Goal: Transaction & Acquisition: Obtain resource

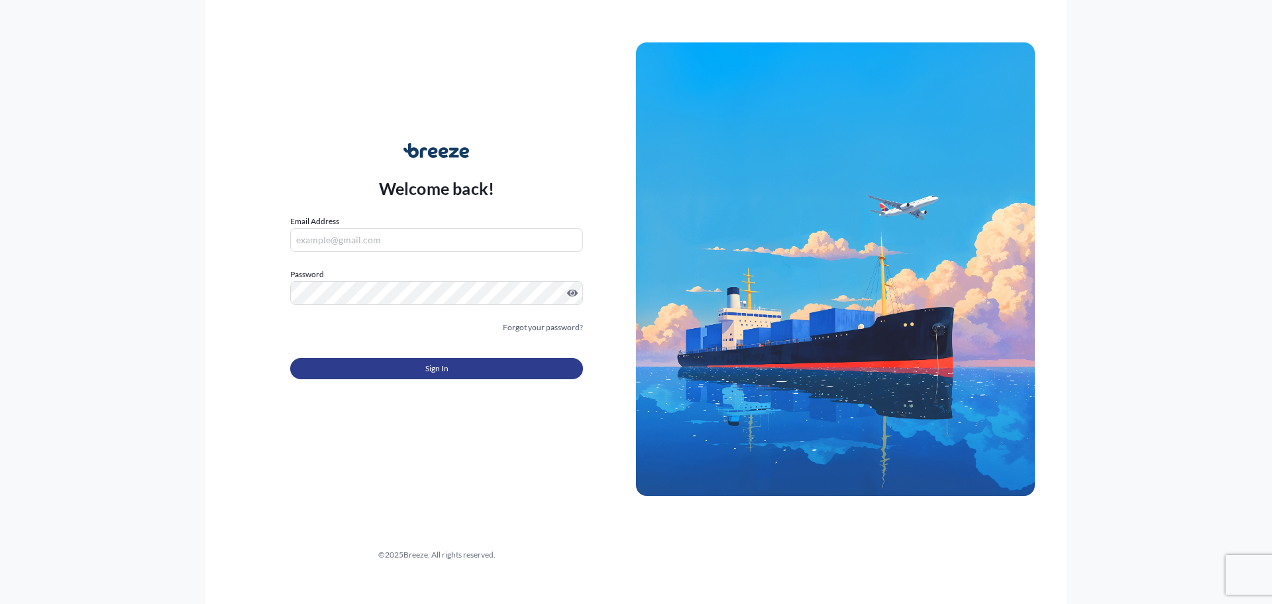
type input "[PERSON_NAME][EMAIL_ADDRESS][PERSON_NAME][DOMAIN_NAME]"
click at [421, 370] on button "Sign In" at bounding box center [436, 368] width 293 height 21
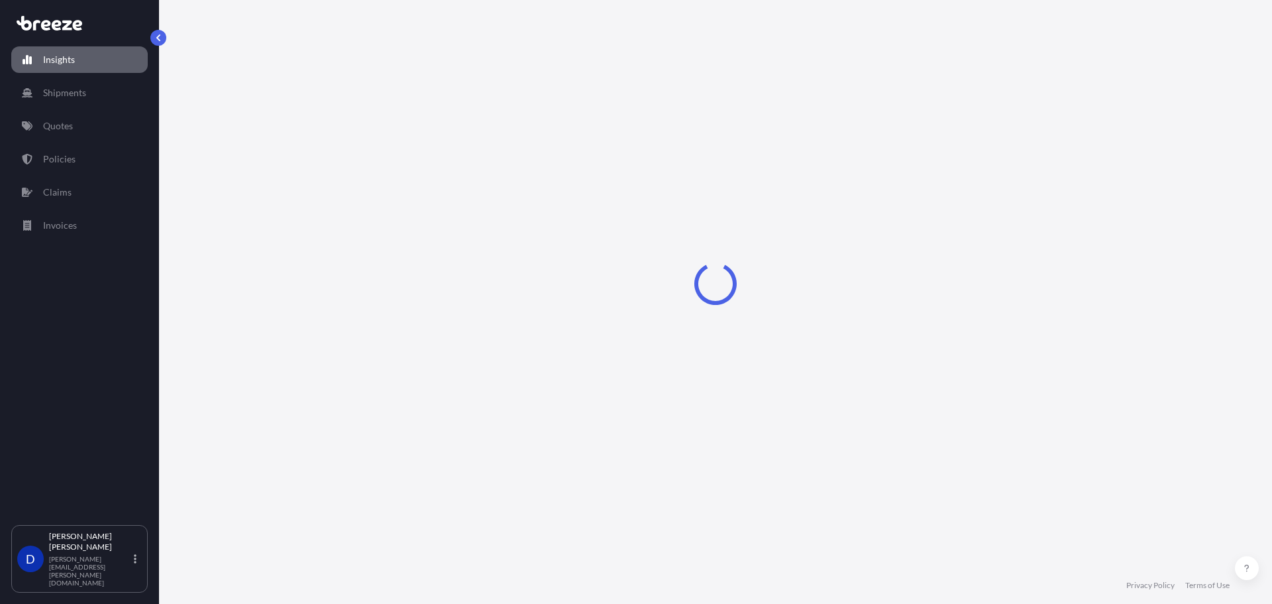
select select "2025"
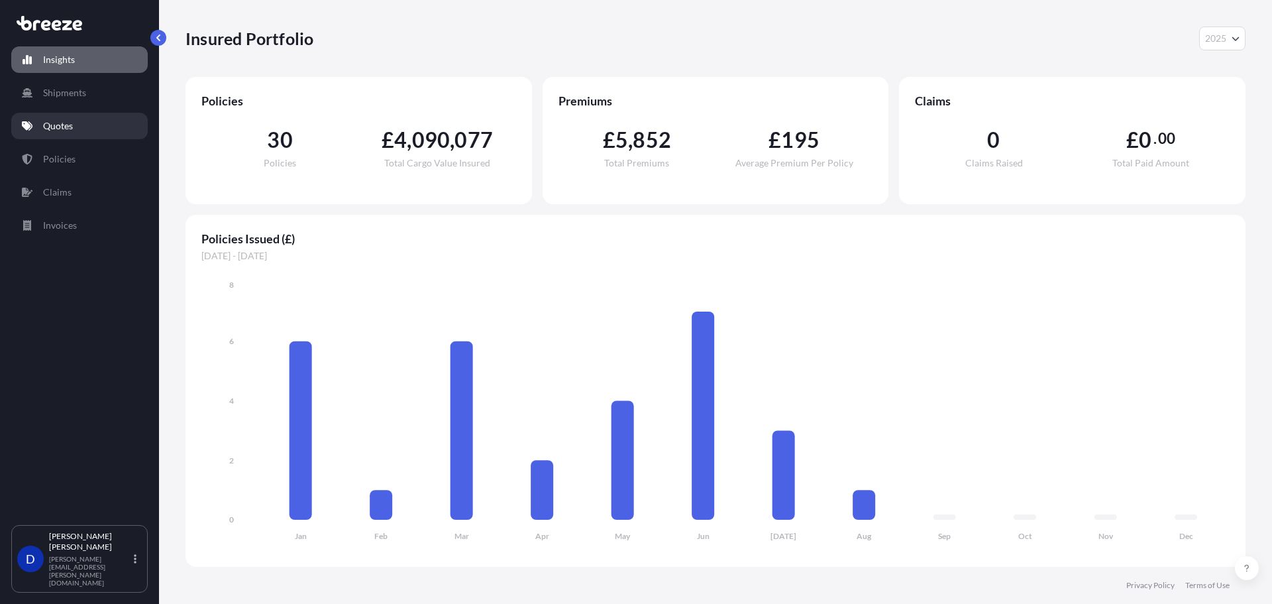
click at [76, 123] on link "Quotes" at bounding box center [79, 126] width 136 height 27
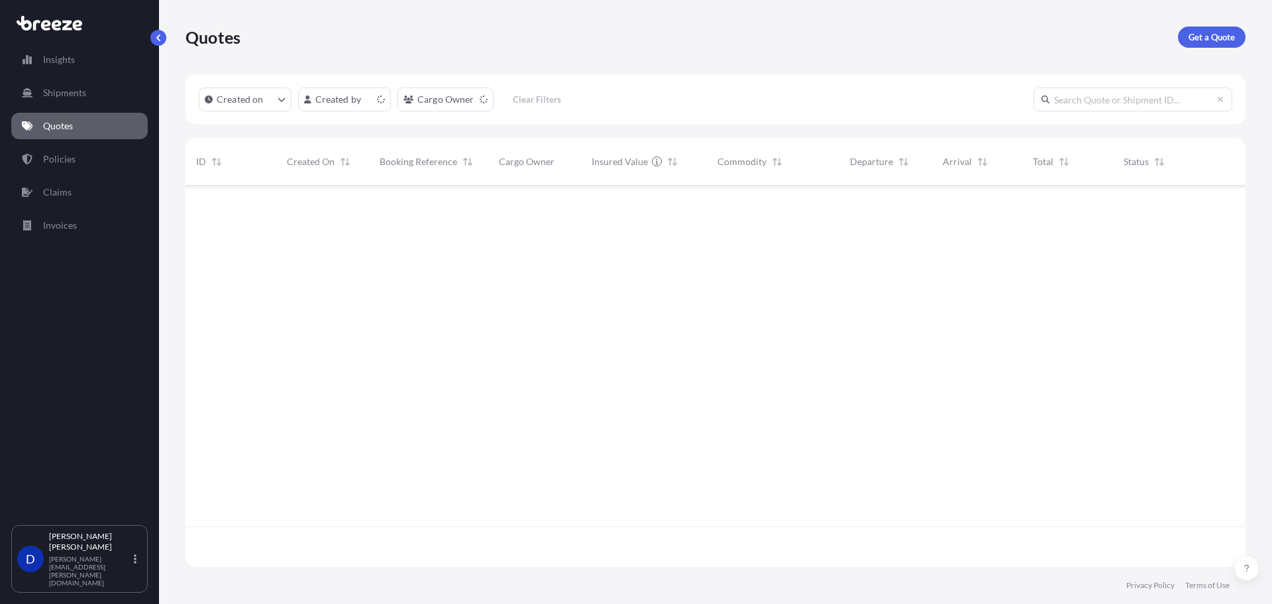
scroll to position [378, 1050]
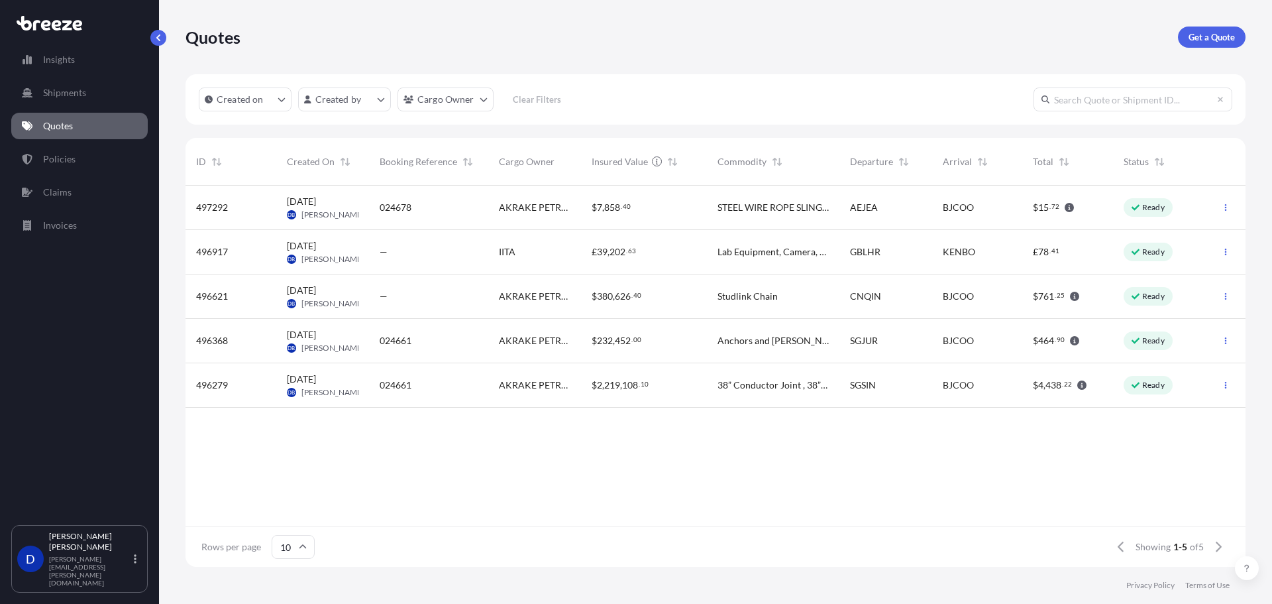
click at [732, 302] on span "Studlink Chain" at bounding box center [748, 296] width 60 height 13
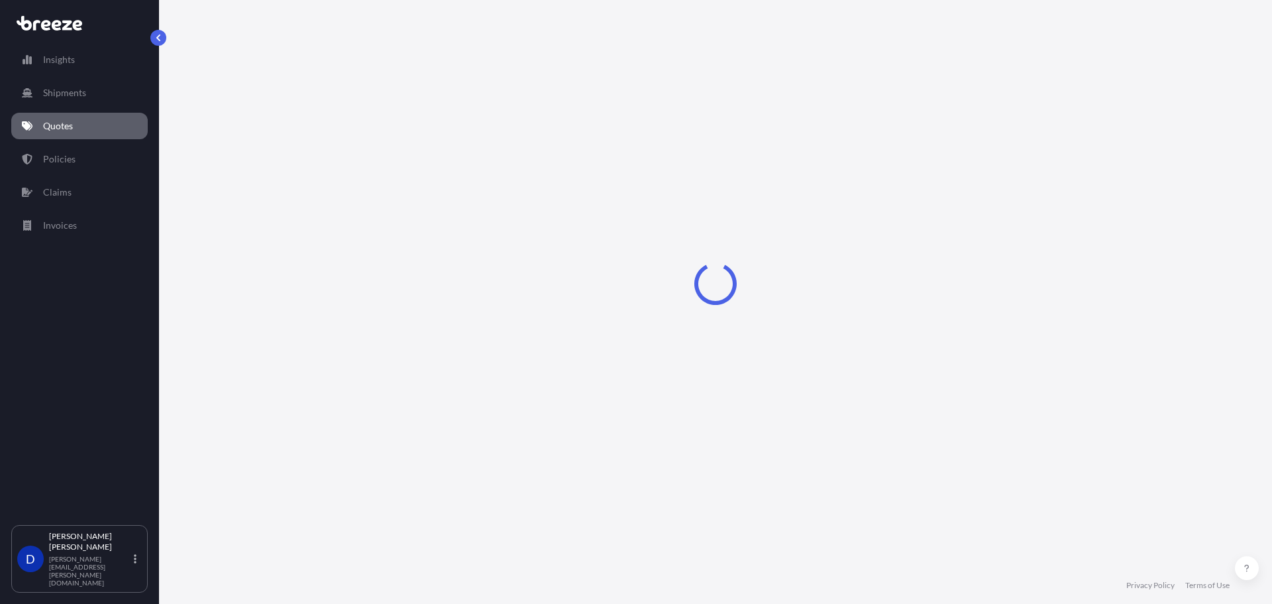
select select "Road"
select select "Sea"
select select "2"
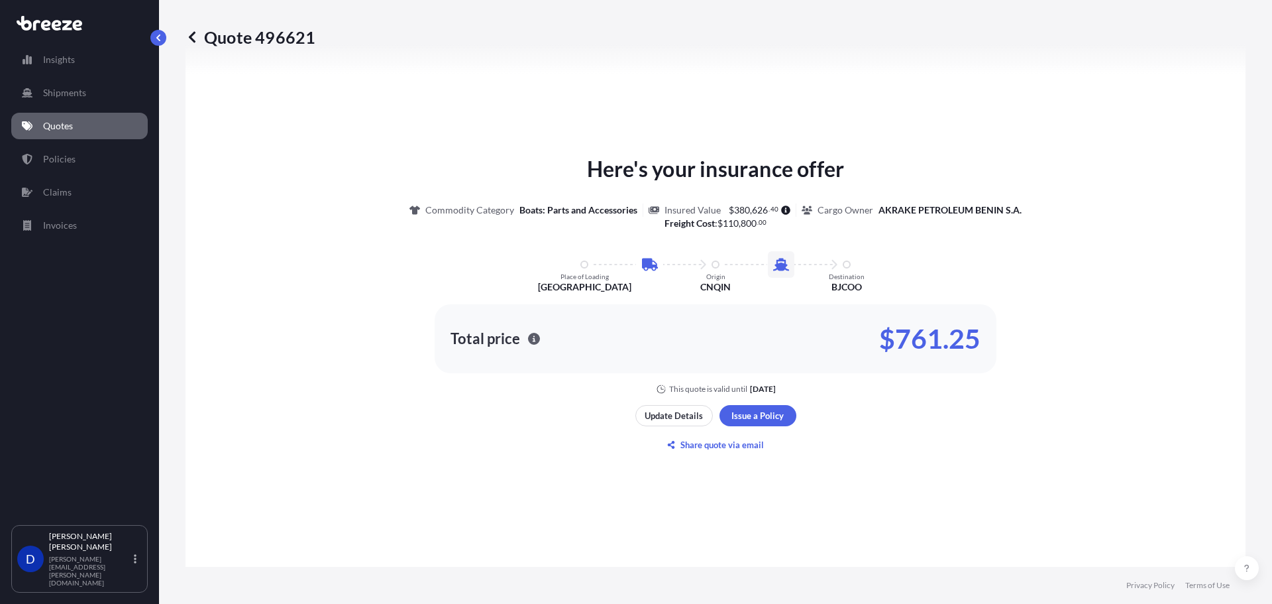
scroll to position [580, 0]
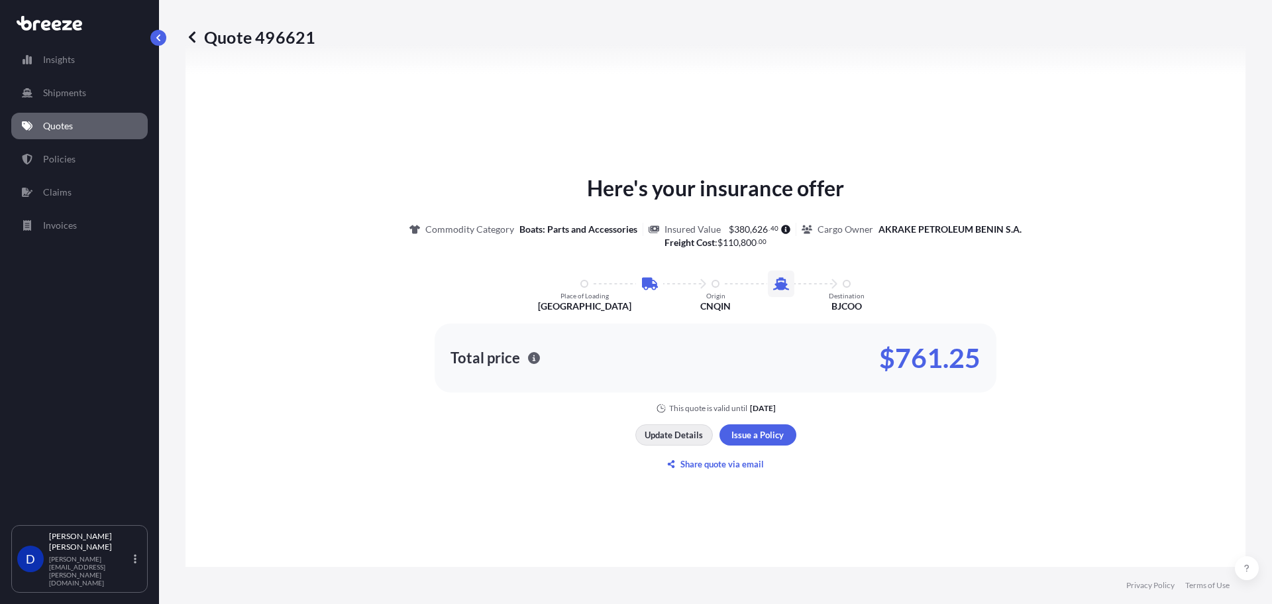
click at [682, 434] on p "Update Details" at bounding box center [674, 434] width 58 height 13
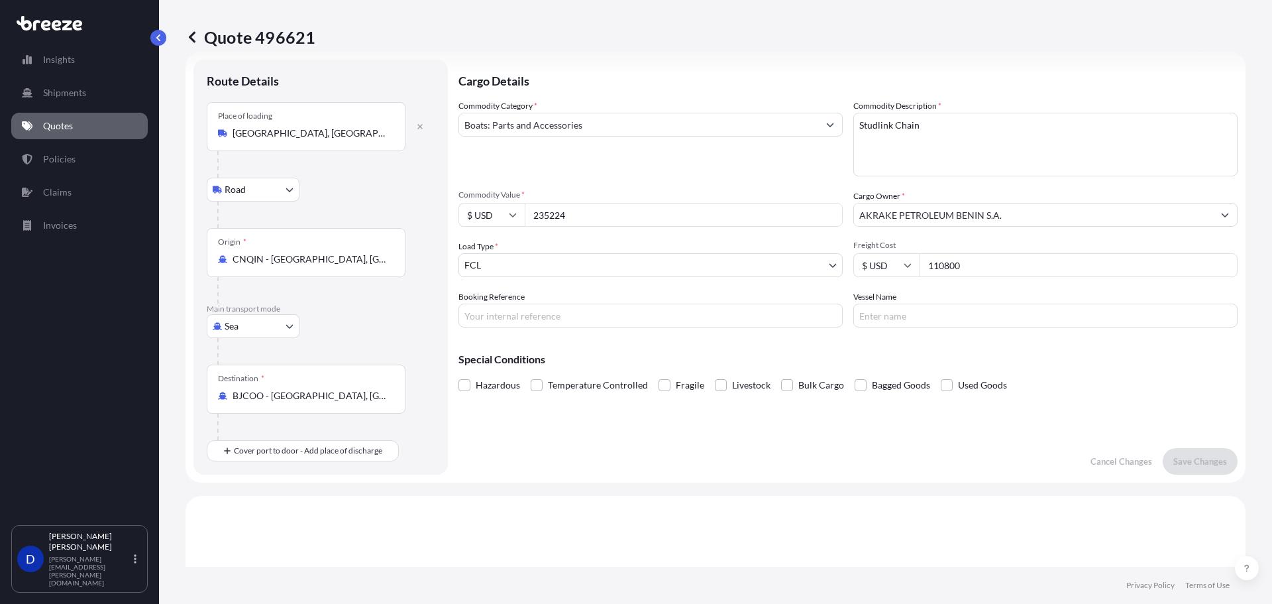
scroll to position [21, 0]
click at [262, 525] on input "Place of Discharge" at bounding box center [311, 522] width 156 height 13
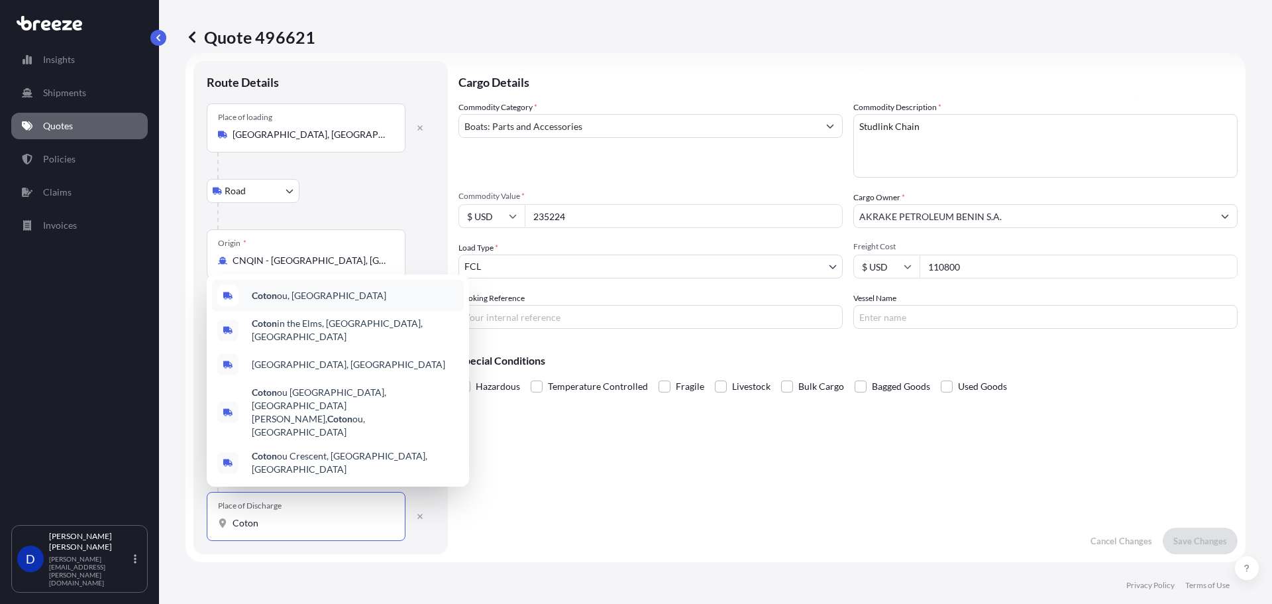
click at [303, 302] on span "Coton ou, [GEOGRAPHIC_DATA]" at bounding box center [319, 295] width 135 height 13
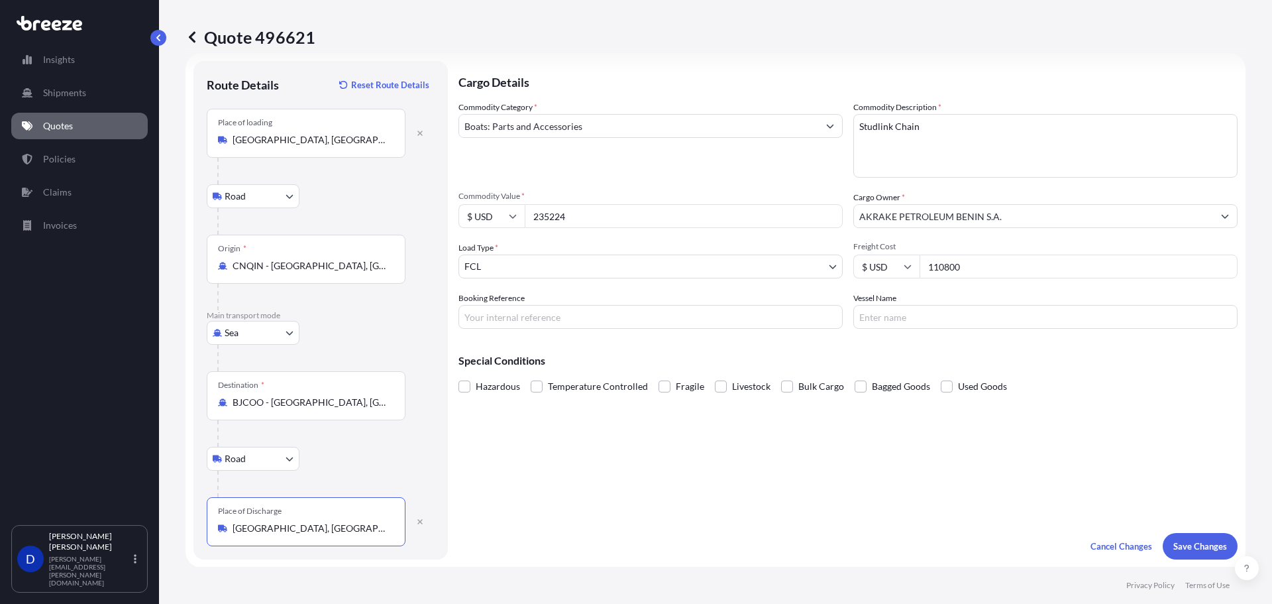
type input "[GEOGRAPHIC_DATA], [GEOGRAPHIC_DATA]"
click at [602, 516] on div "Cargo Details Commodity Category * Boats: Parts and Accessories Commodity Descr…" at bounding box center [848, 310] width 779 height 498
click at [954, 266] on input "110800" at bounding box center [1079, 266] width 318 height 24
drag, startPoint x: 995, startPoint y: 266, endPoint x: 856, endPoint y: 272, distance: 138.6
click at [857, 272] on div "$ USD 110800" at bounding box center [1045, 266] width 384 height 24
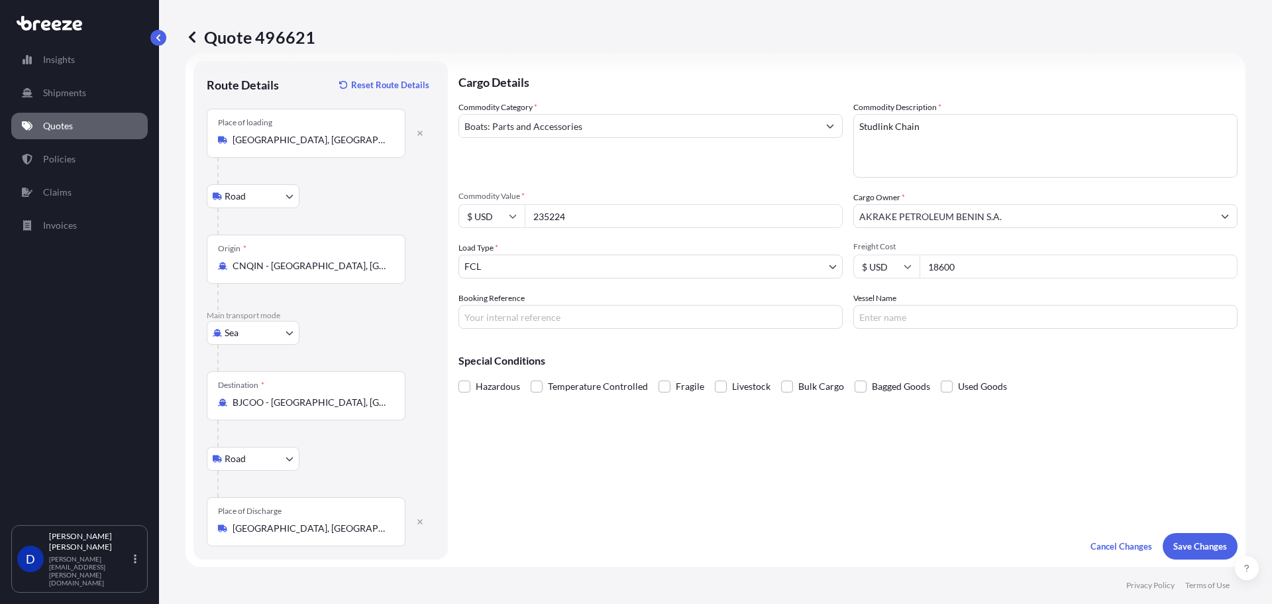
type input "18600"
click at [1163, 533] on button "Save Changes" at bounding box center [1200, 546] width 75 height 27
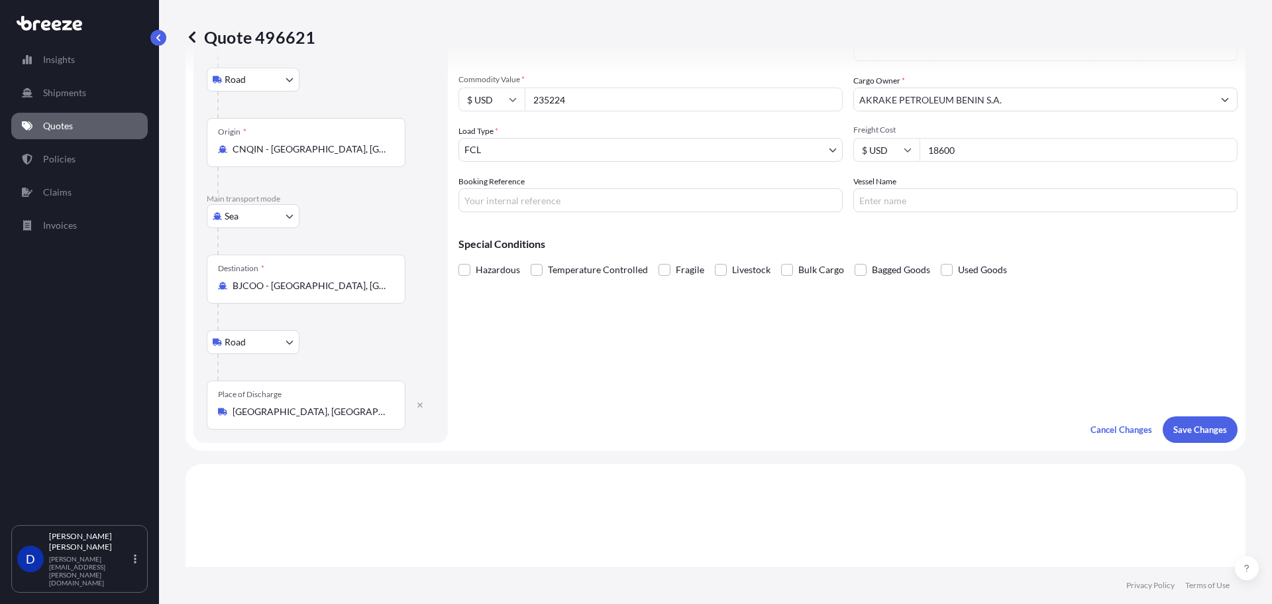
select select "Road"
select select "Sea"
select select "Road"
select select "2"
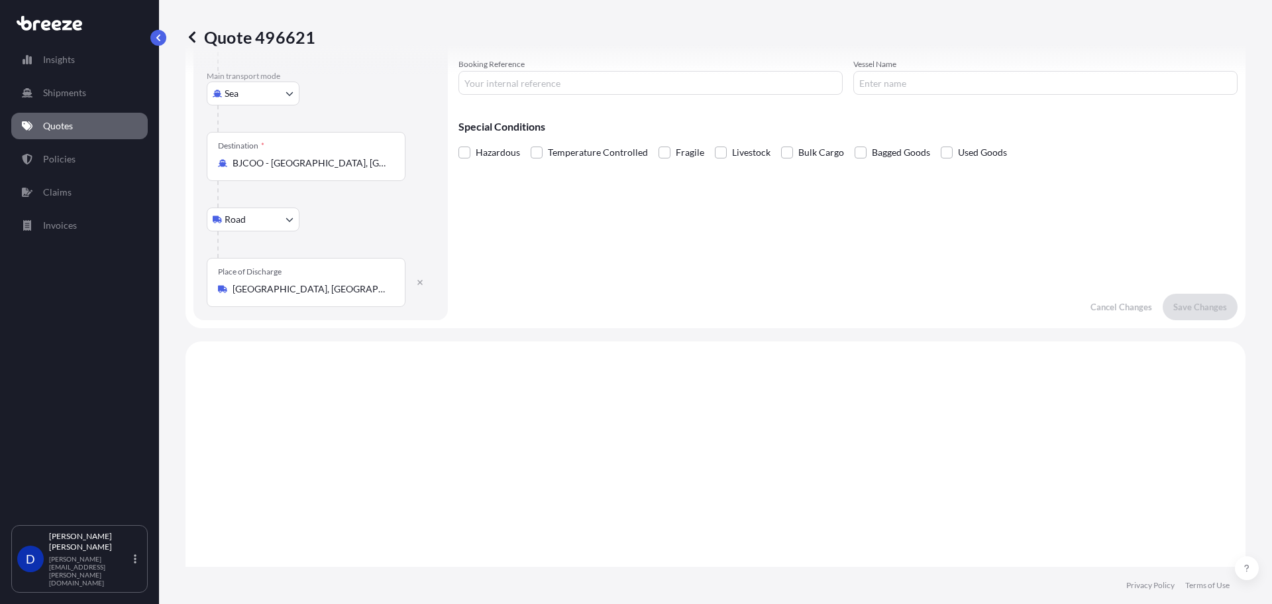
scroll to position [0, 0]
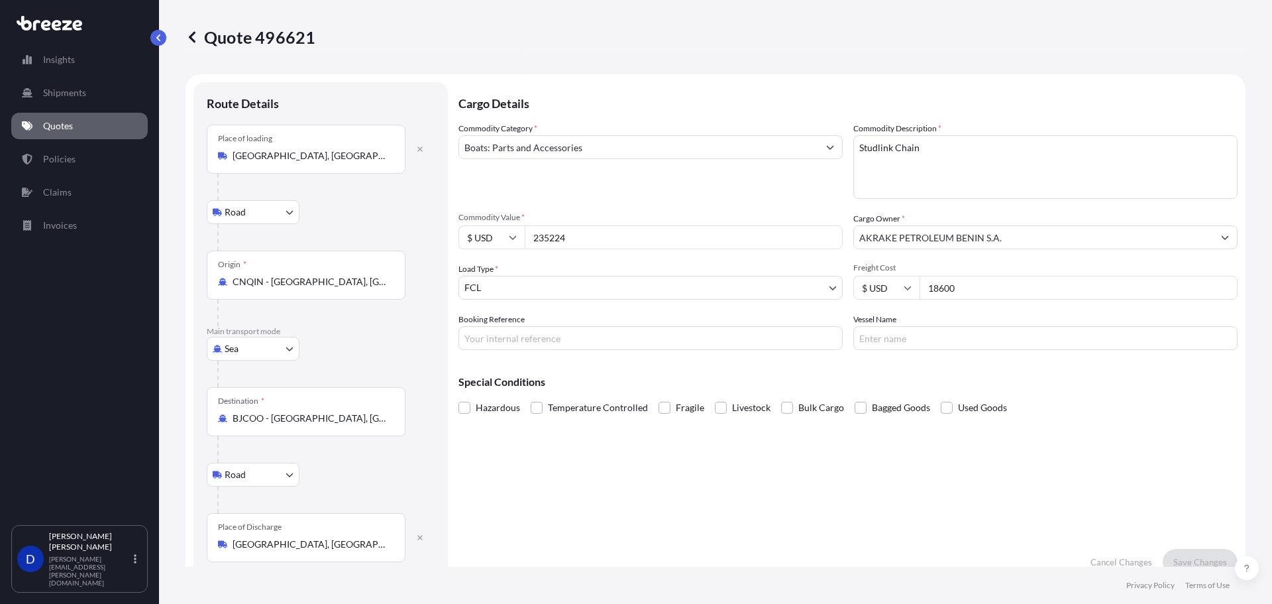
click at [822, 369] on div "Special Conditions Hazardous Temperature Controlled Fragile Livestock Bulk Carg…" at bounding box center [848, 388] width 779 height 57
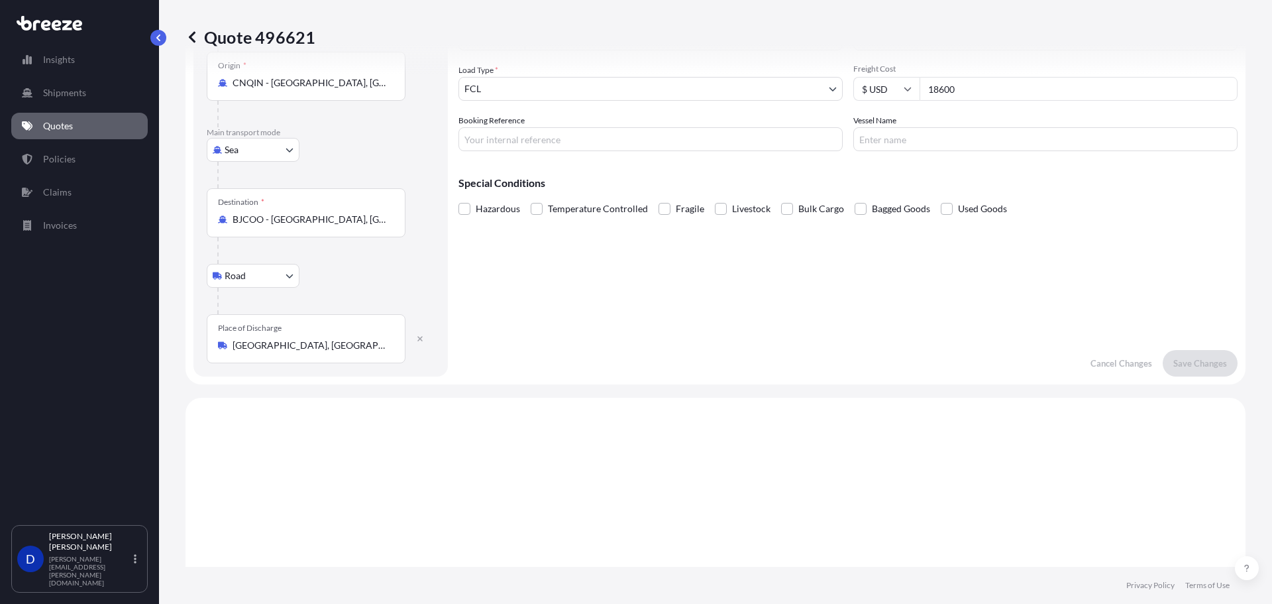
click at [59, 121] on p "Quotes" at bounding box center [58, 125] width 30 height 13
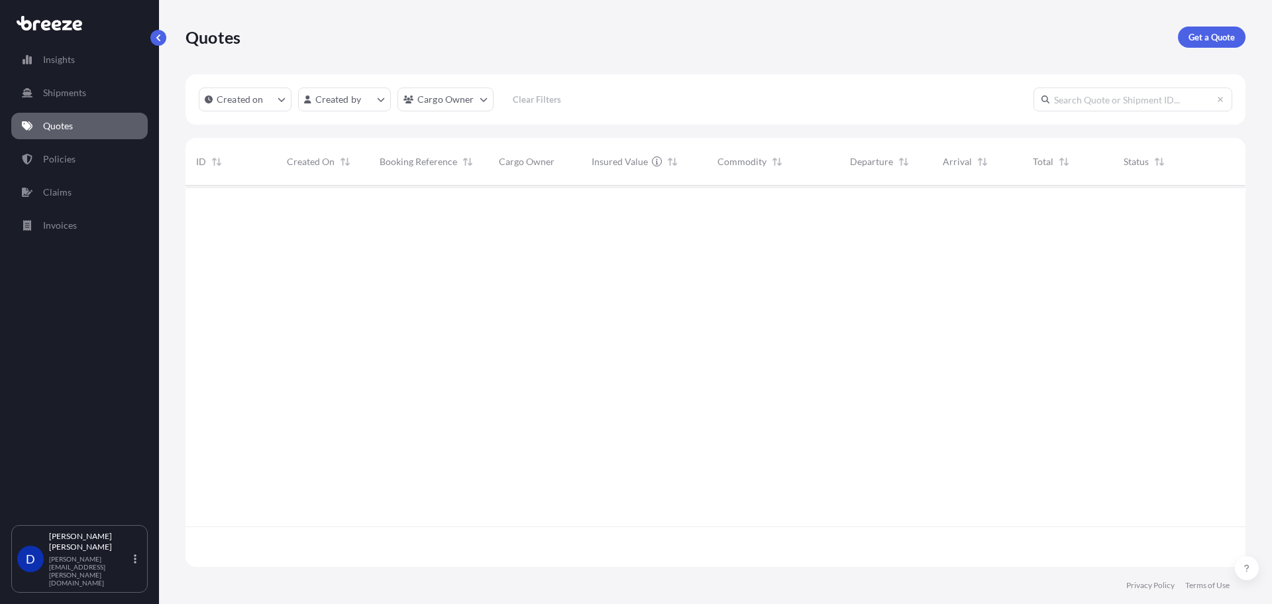
scroll to position [378, 1050]
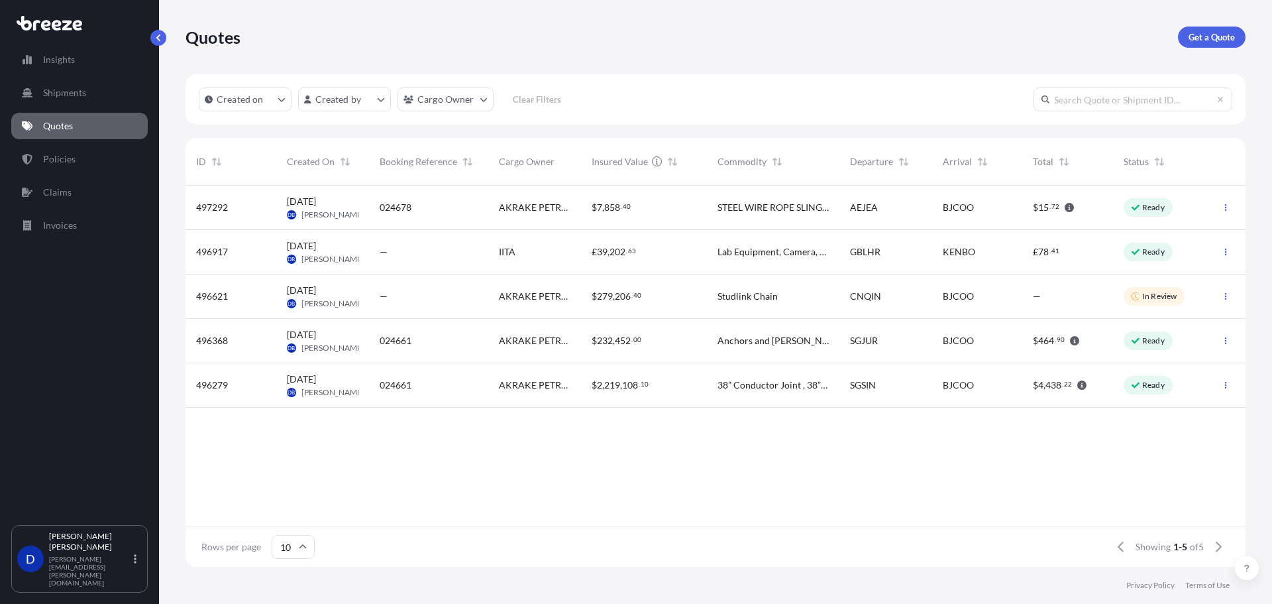
click at [762, 294] on span "Studlink Chain" at bounding box center [748, 296] width 60 height 13
select select "Road"
select select "Sea"
select select "Road"
select select "2"
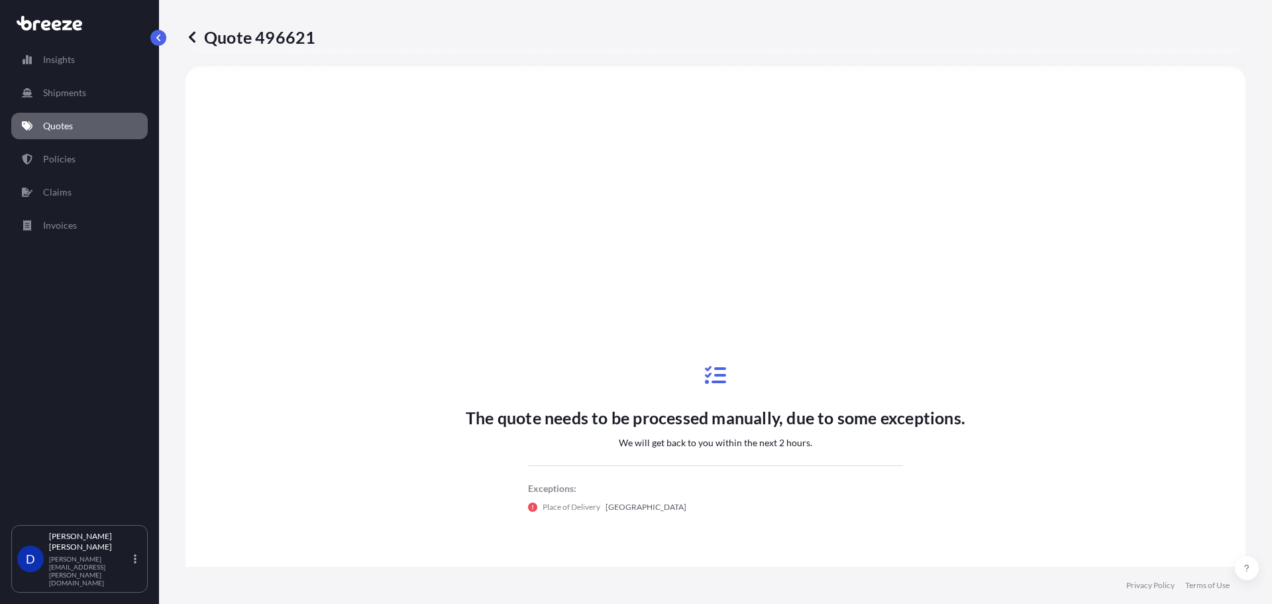
scroll to position [133, 0]
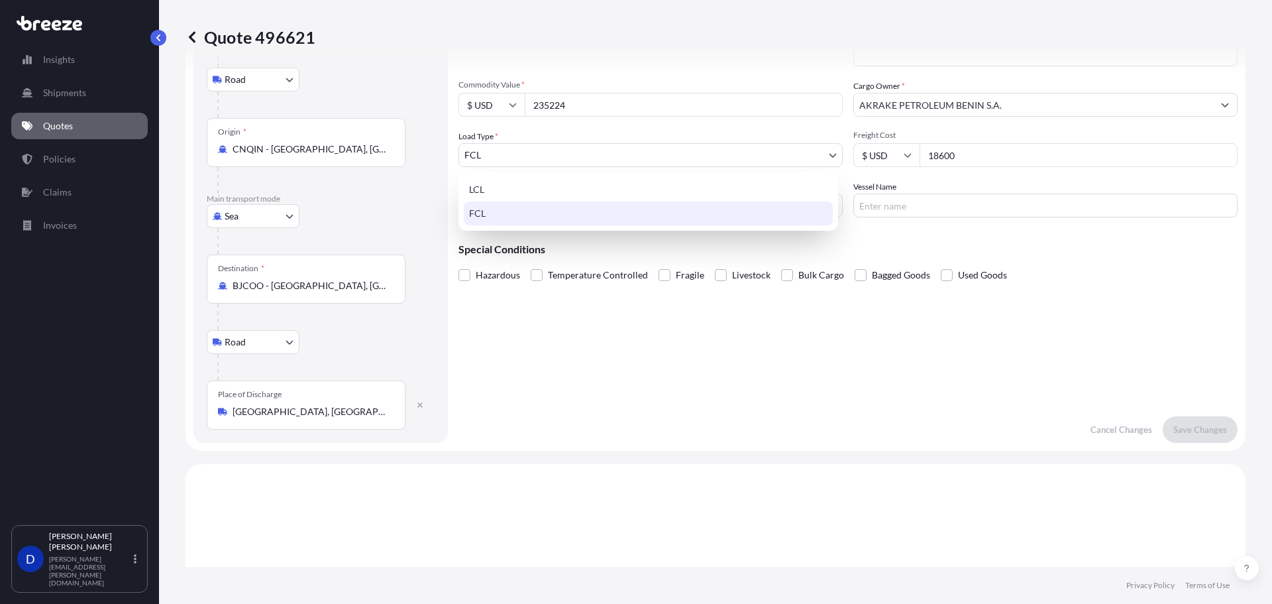
click at [818, 166] on body "Insights Shipments Quotes Policies Claims Invoices D [PERSON_NAME] [PERSON_NAME…" at bounding box center [636, 302] width 1272 height 604
click at [596, 103] on input "235224" at bounding box center [684, 105] width 318 height 24
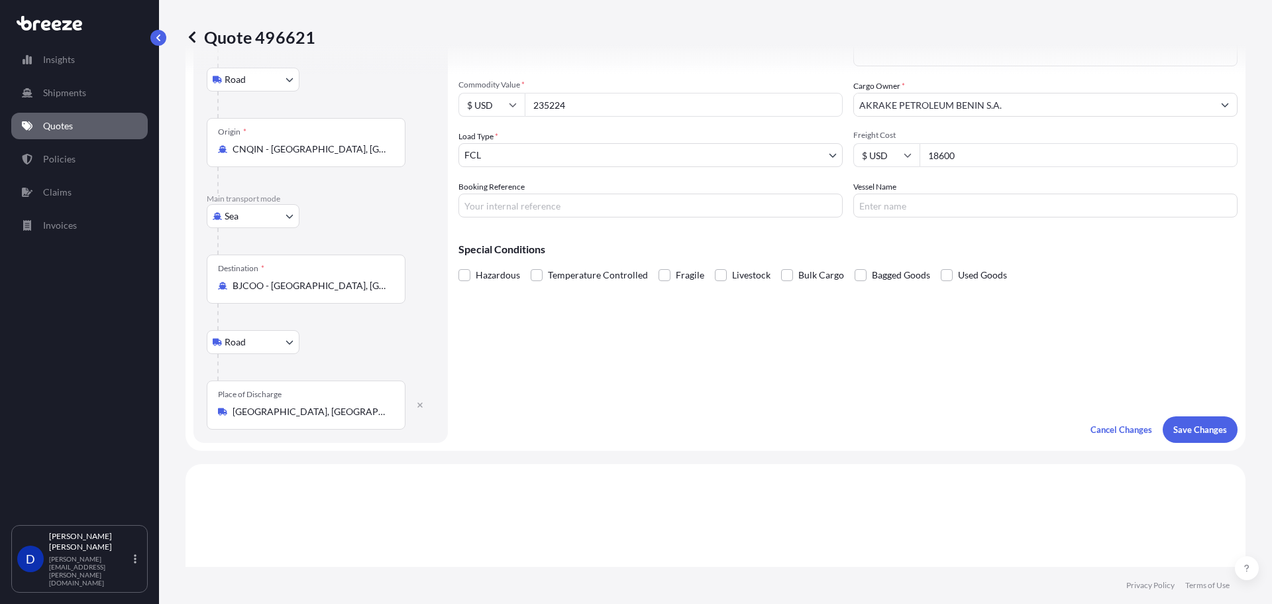
drag, startPoint x: 512, startPoint y: 106, endPoint x: 476, endPoint y: 108, distance: 35.8
click at [480, 107] on div "$ USD 235224" at bounding box center [651, 105] width 384 height 24
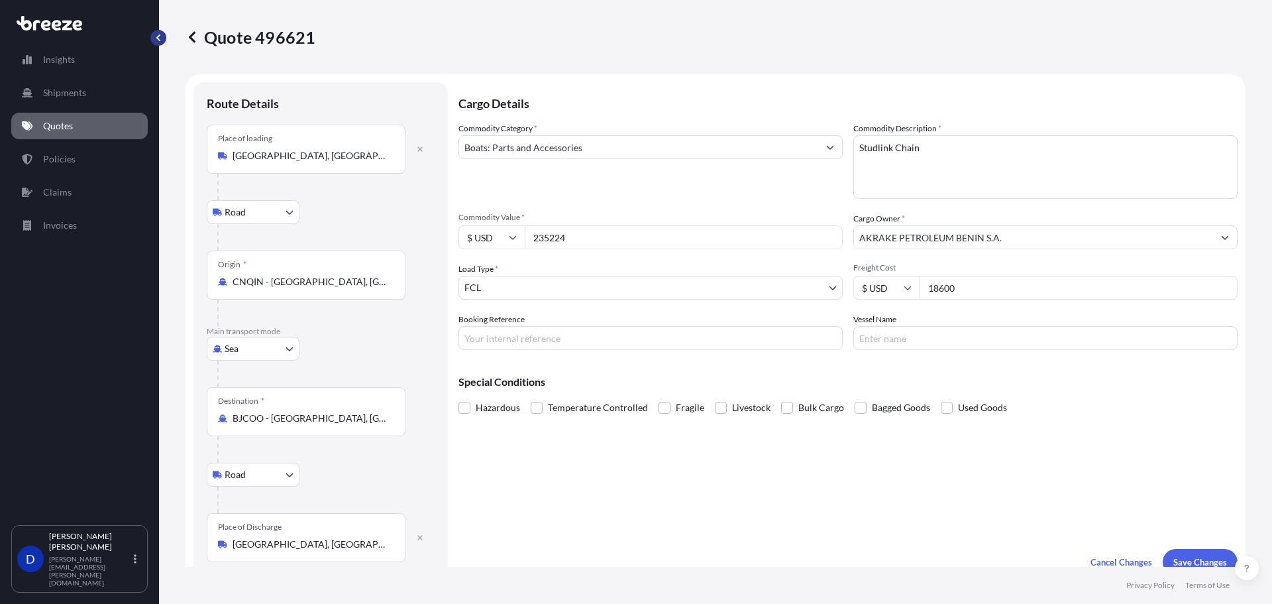
click at [158, 30] on button "button" at bounding box center [158, 38] width 16 height 16
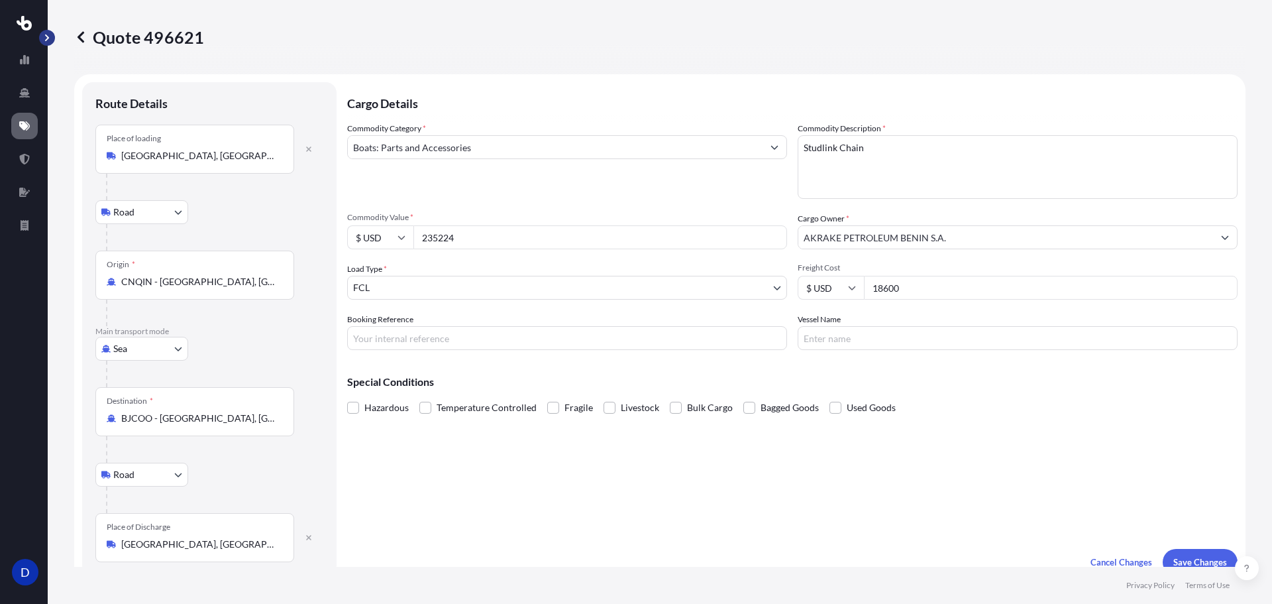
click at [48, 44] on button "button" at bounding box center [47, 38] width 16 height 16
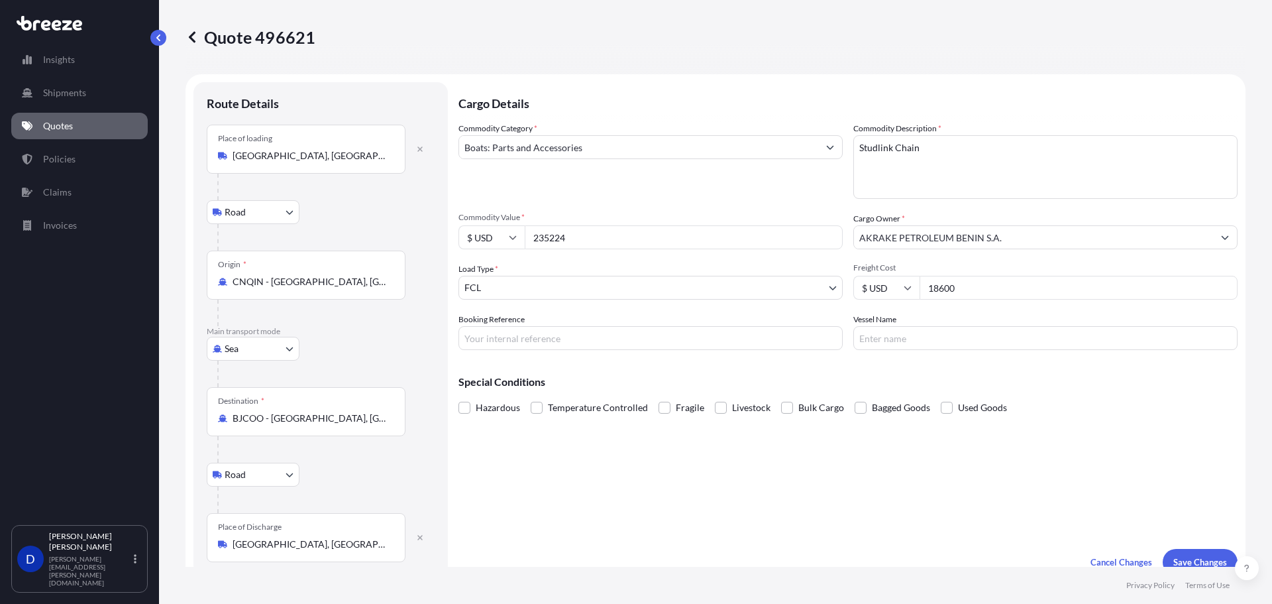
click at [70, 122] on p "Quotes" at bounding box center [58, 125] width 30 height 13
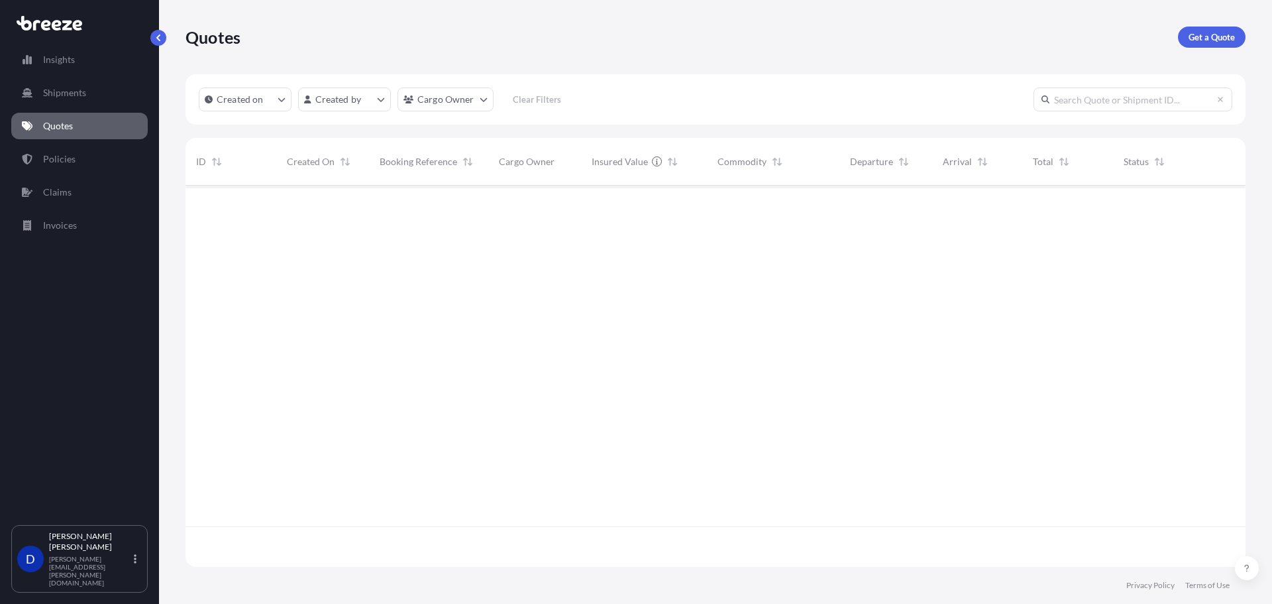
scroll to position [378, 1050]
click at [1217, 36] on p "Get a Quote" at bounding box center [1212, 36] width 46 height 13
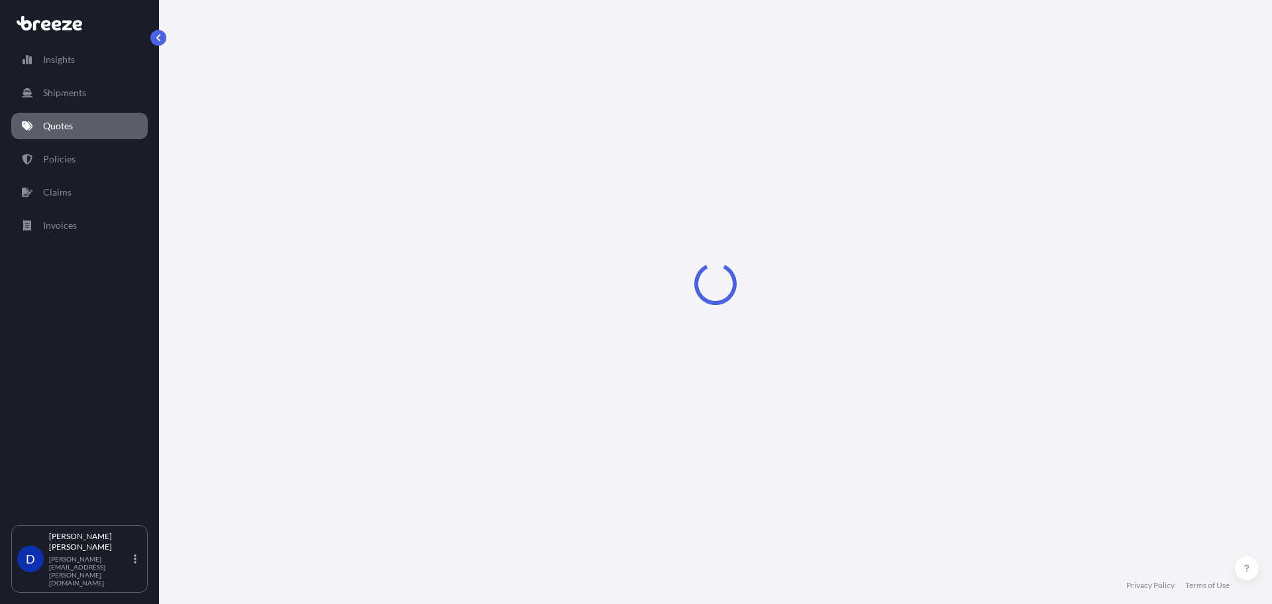
select select "Sea"
select select "1"
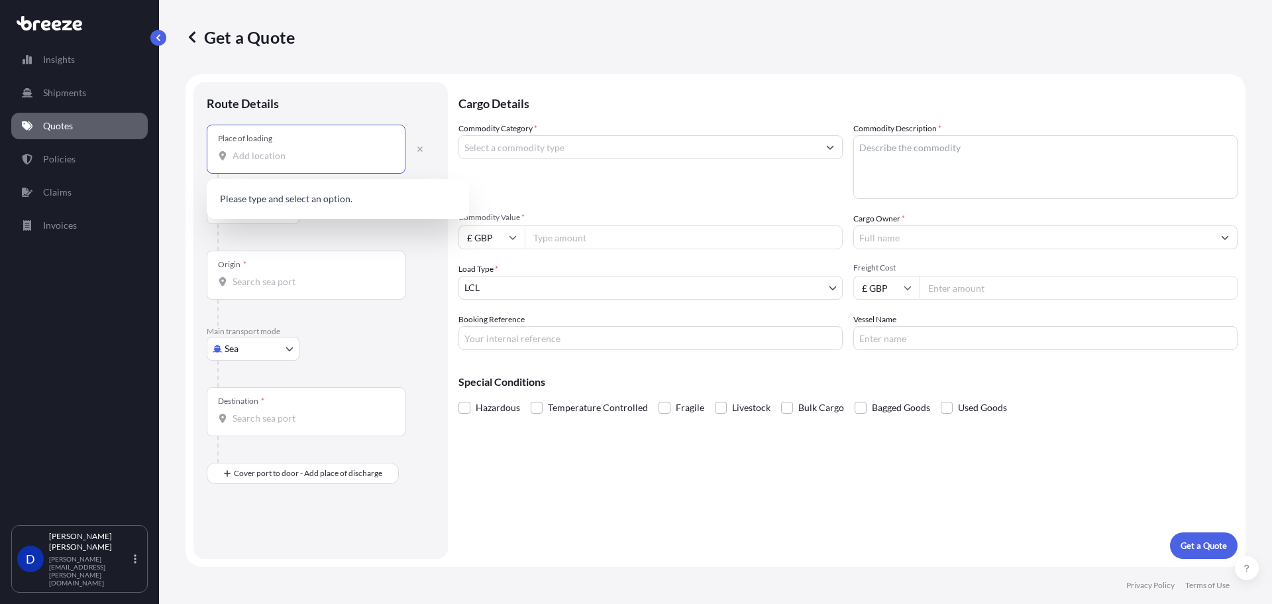
click at [265, 152] on input "Place of loading" at bounding box center [311, 155] width 156 height 13
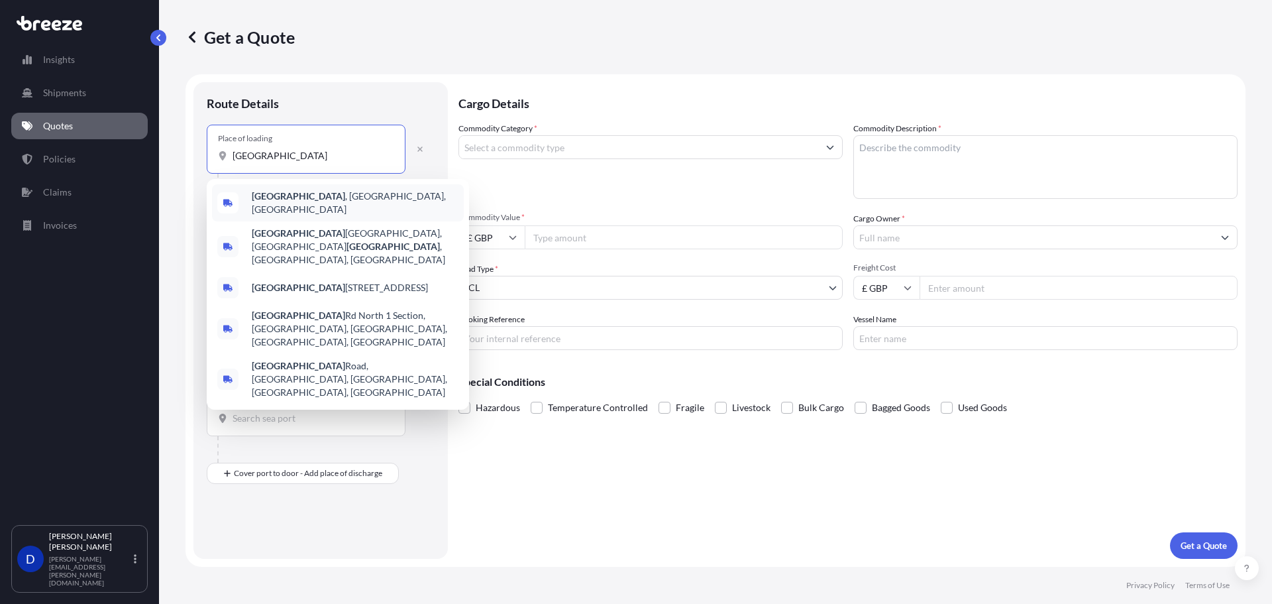
click at [294, 190] on div "[GEOGRAPHIC_DATA] , [GEOGRAPHIC_DATA], [GEOGRAPHIC_DATA]" at bounding box center [338, 202] width 252 height 37
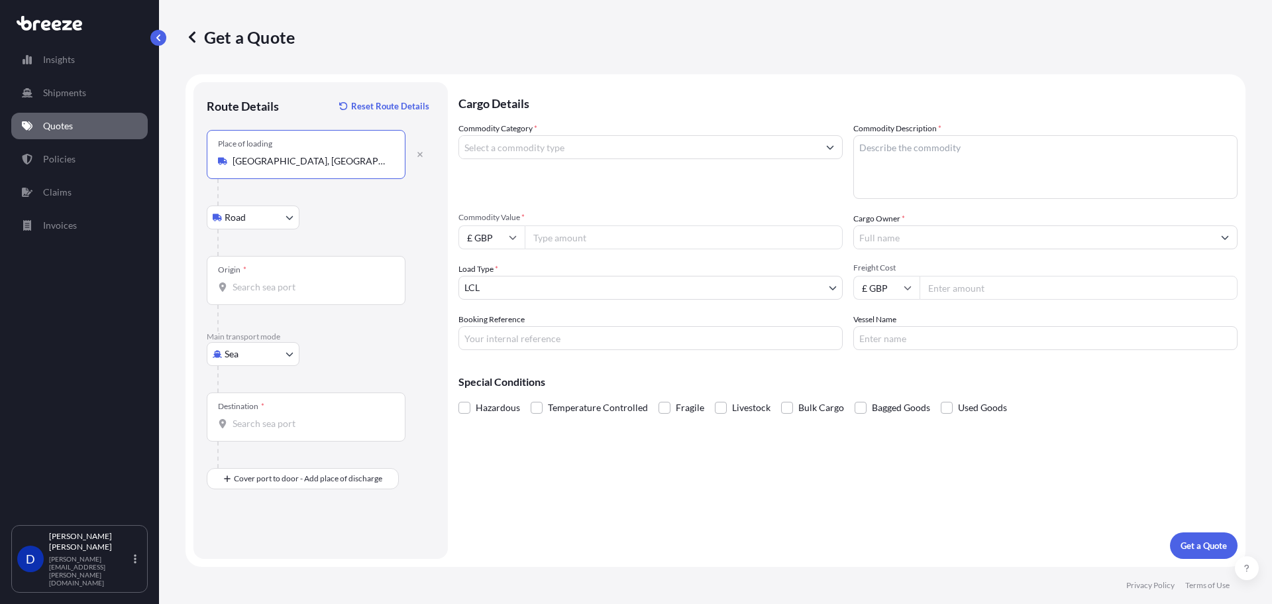
type input "[GEOGRAPHIC_DATA], [GEOGRAPHIC_DATA], [GEOGRAPHIC_DATA]"
click at [274, 282] on input "Origin *" at bounding box center [311, 286] width 156 height 13
type input "S"
click at [283, 337] on span "CNTAC - Taicang Pt, [GEOGRAPHIC_DATA]" at bounding box center [340, 331] width 176 height 13
type input "CNTAC - Taicang Pt, [GEOGRAPHIC_DATA]"
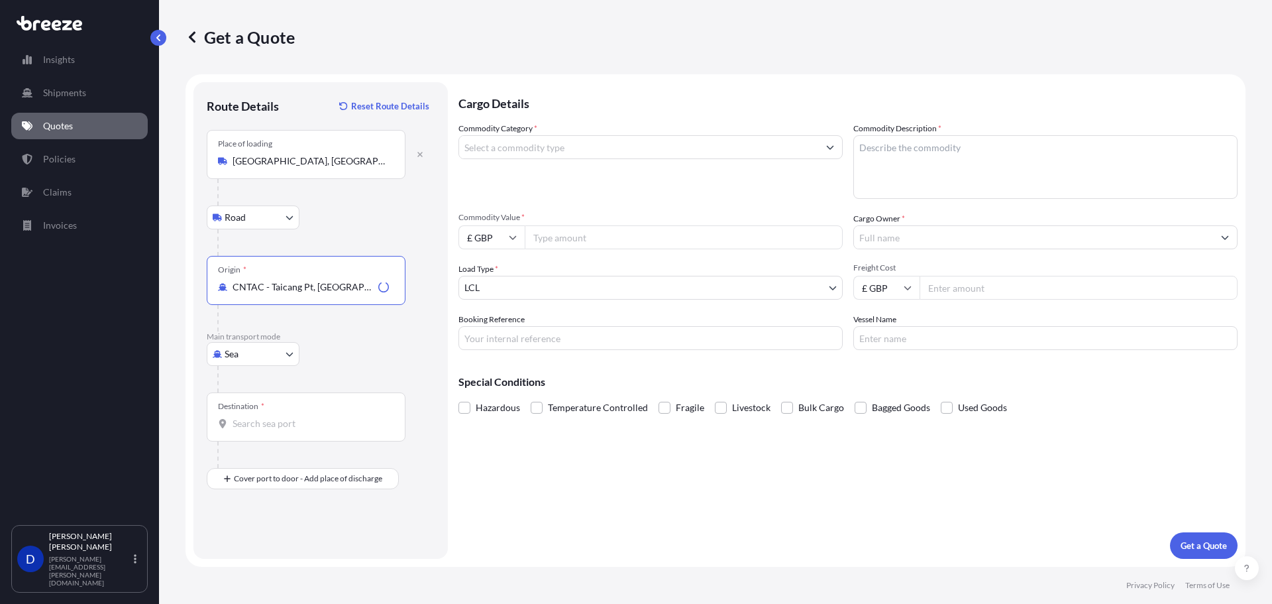
click at [266, 430] on div "Destination *" at bounding box center [306, 416] width 199 height 49
click at [266, 430] on input "Destination *" at bounding box center [311, 423] width 156 height 13
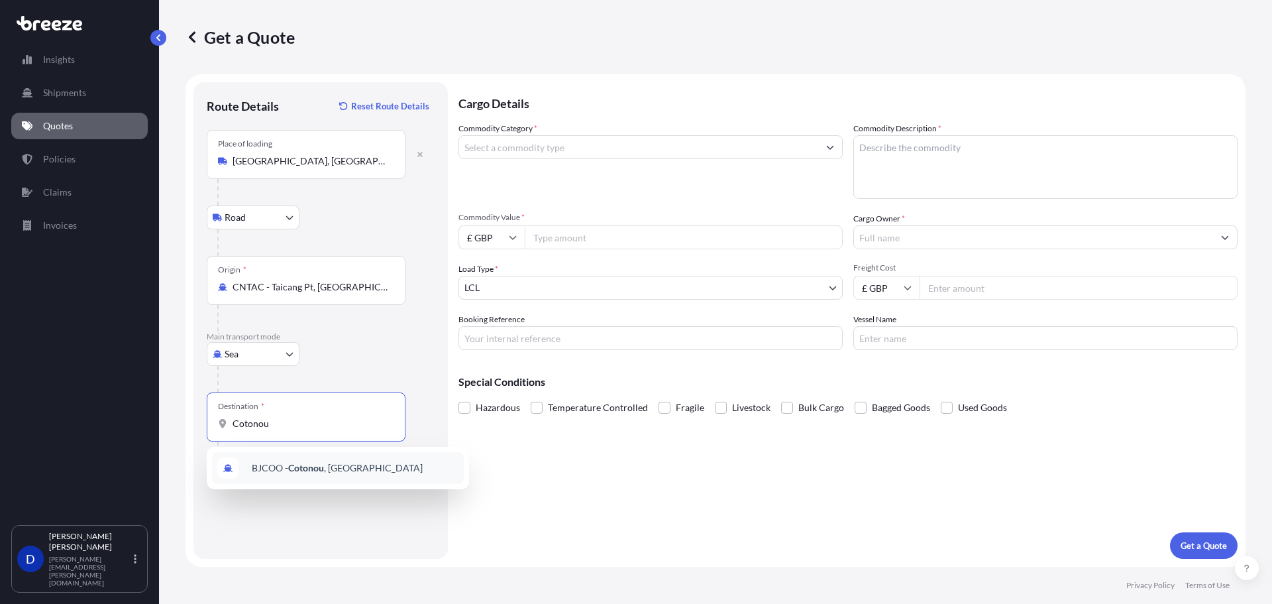
click at [281, 456] on div "BJCOO - [GEOGRAPHIC_DATA] , [GEOGRAPHIC_DATA]" at bounding box center [338, 468] width 252 height 32
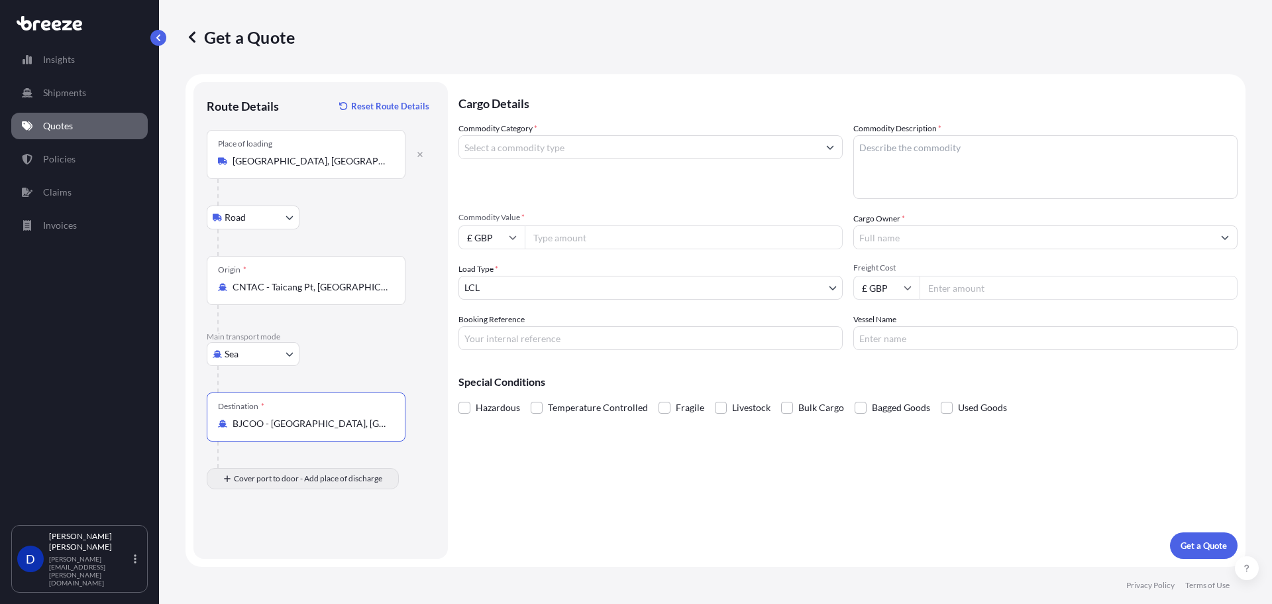
type input "BJCOO - [GEOGRAPHIC_DATA], [GEOGRAPHIC_DATA]"
click at [258, 548] on input "Place of Discharge" at bounding box center [311, 549] width 156 height 13
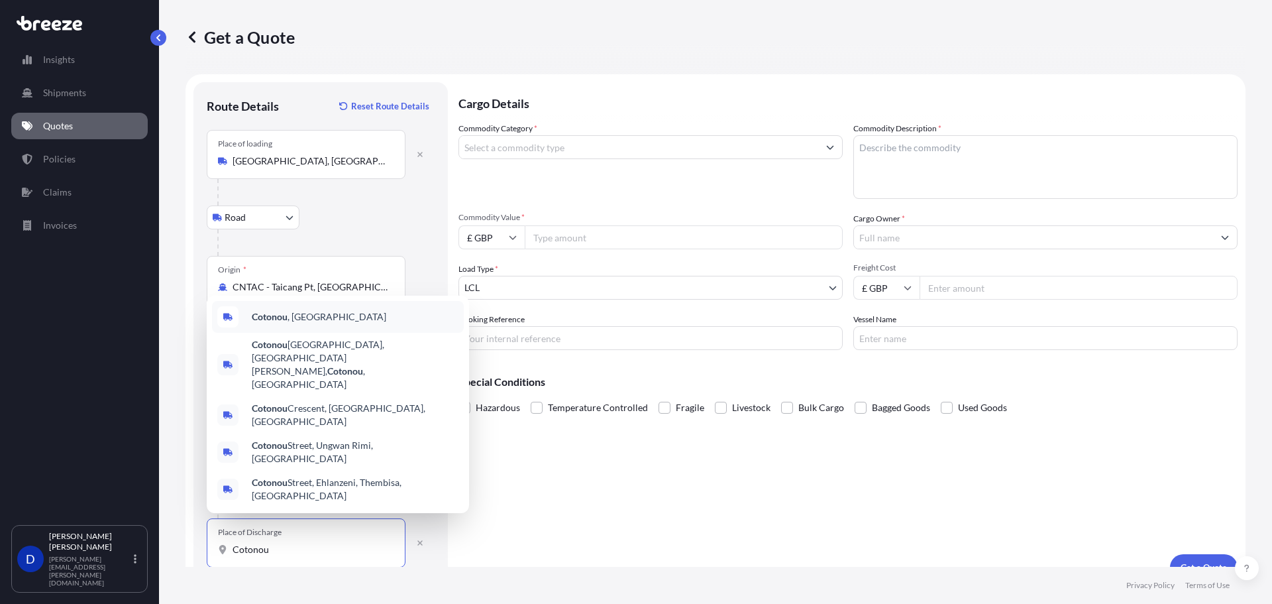
click at [306, 323] on span "[GEOGRAPHIC_DATA] , [GEOGRAPHIC_DATA]" at bounding box center [319, 316] width 135 height 13
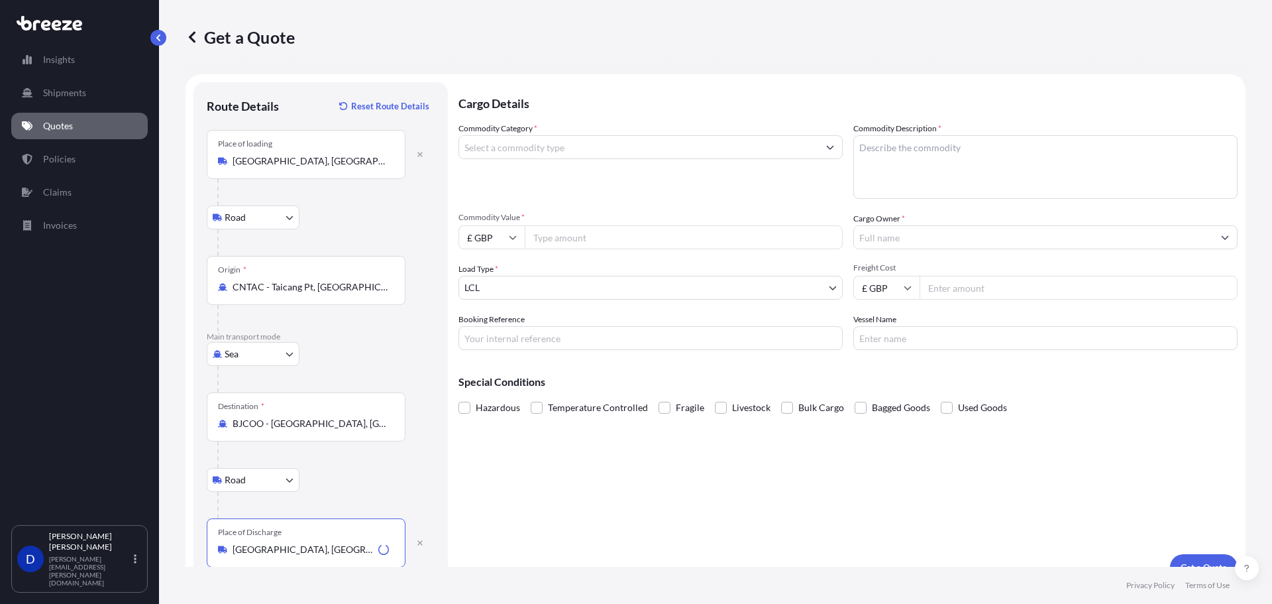
type input "[GEOGRAPHIC_DATA], [GEOGRAPHIC_DATA]"
click at [541, 290] on body "1 option available. 0 options available. 5 options available. Insights Shipment…" at bounding box center [636, 302] width 1272 height 604
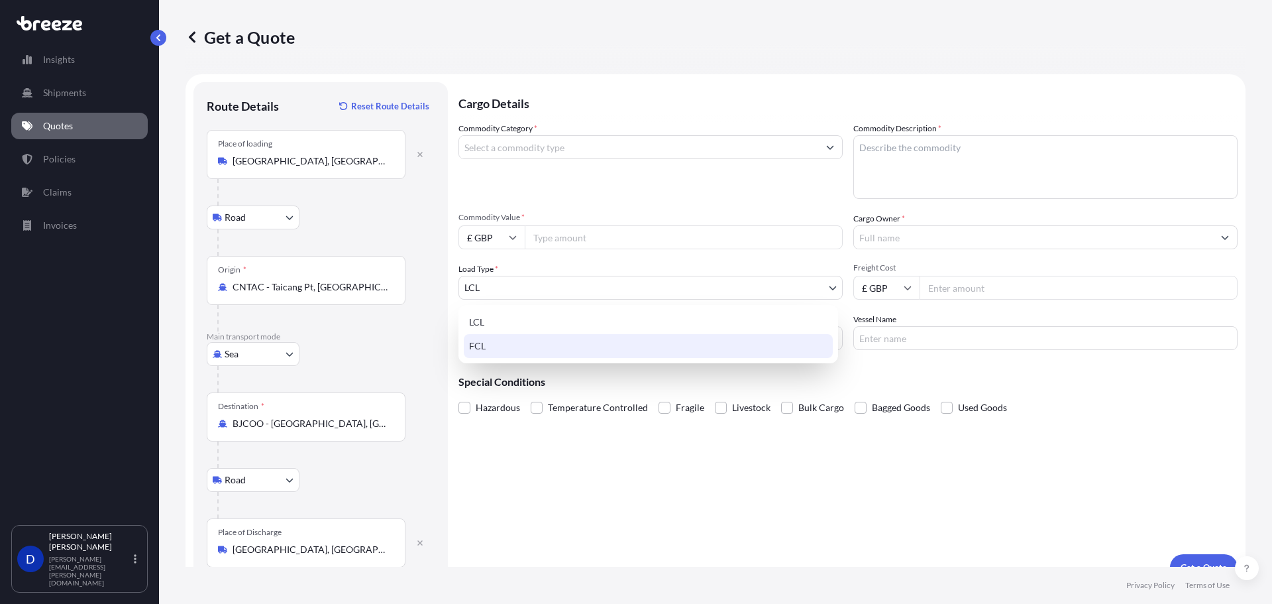
click at [539, 343] on div "FCL" at bounding box center [648, 346] width 369 height 24
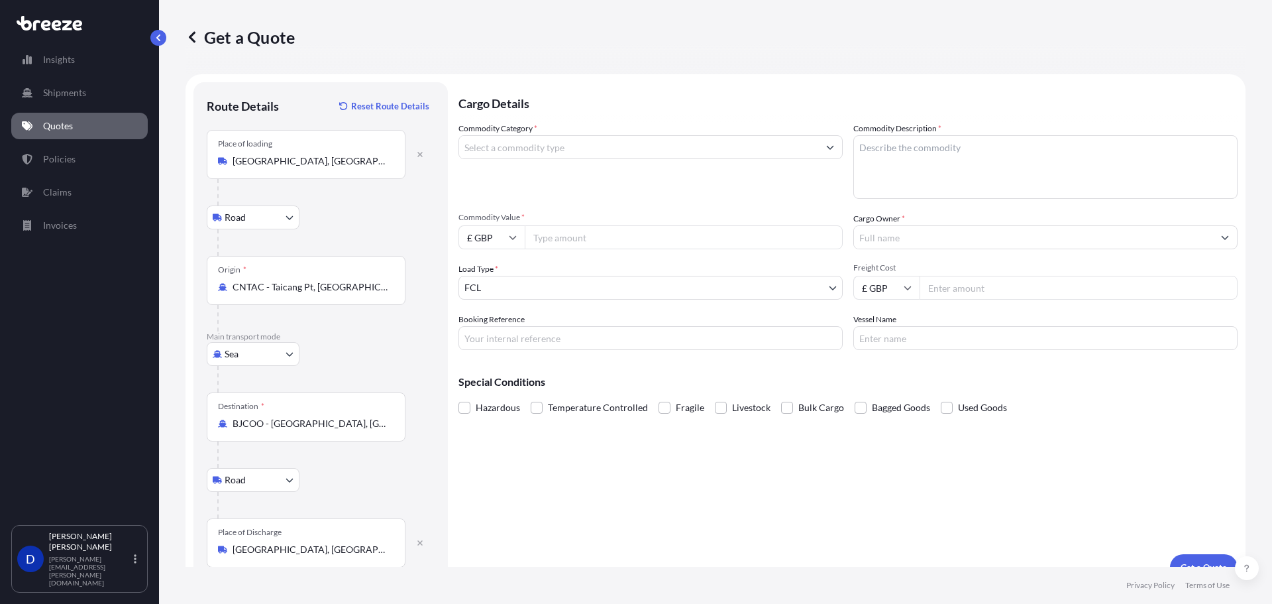
click at [537, 235] on input "Commodity Value *" at bounding box center [684, 237] width 318 height 24
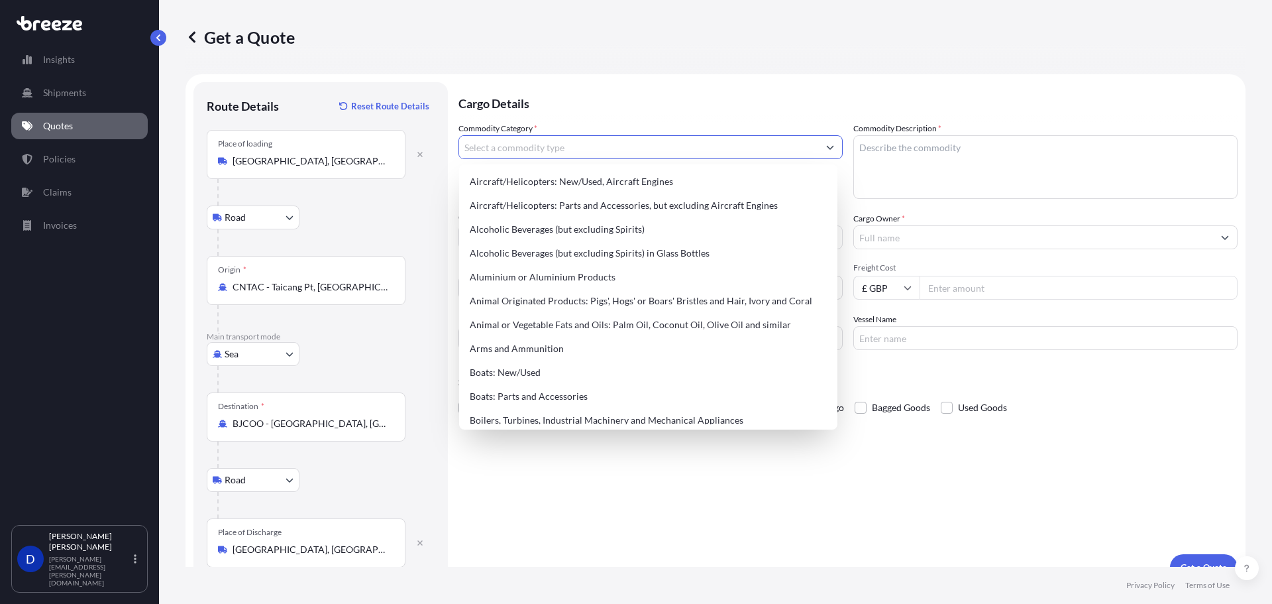
click at [543, 141] on input "Commodity Category *" at bounding box center [638, 147] width 359 height 24
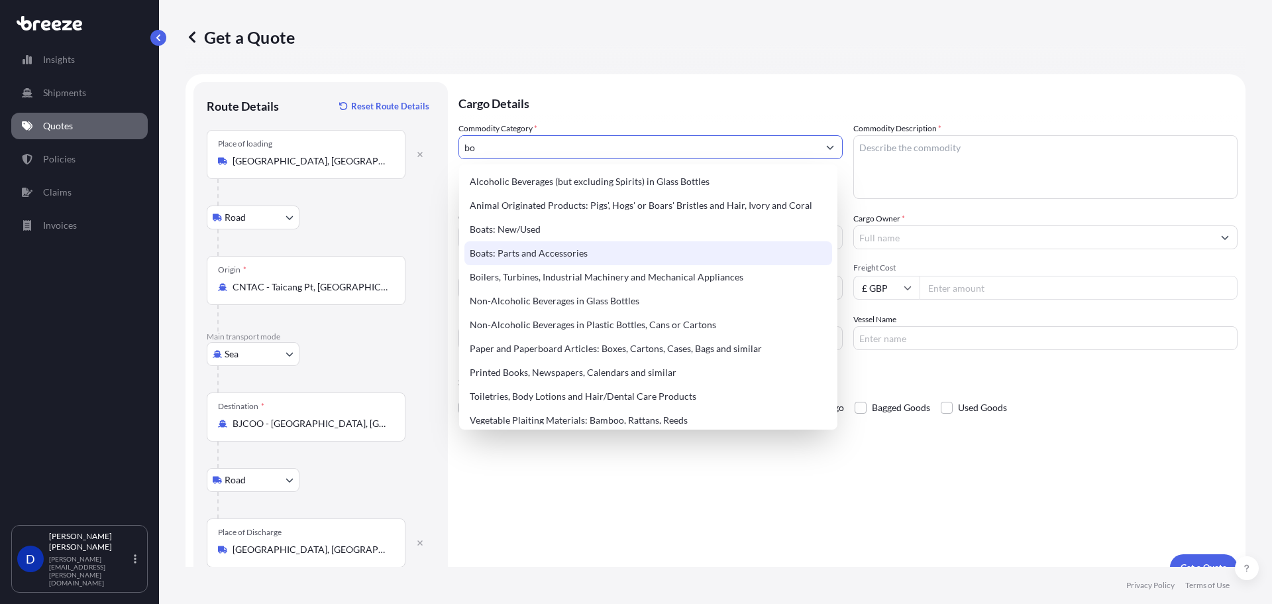
click at [588, 255] on div "Boats: Parts and Accessories" at bounding box center [648, 253] width 368 height 24
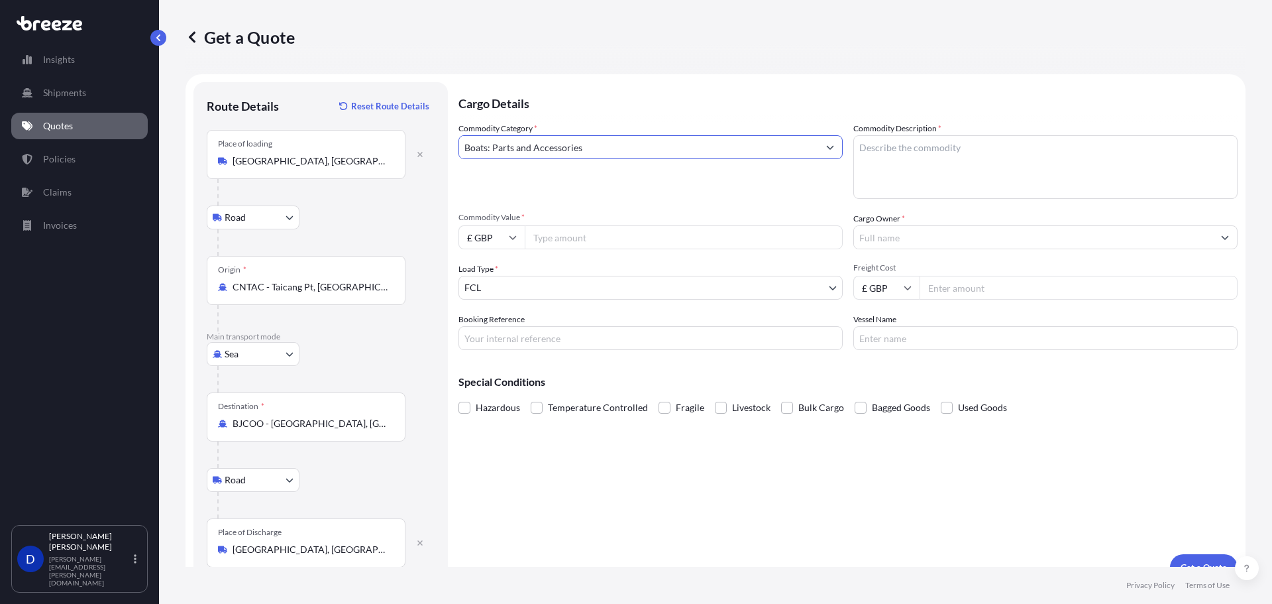
type input "Boats: Parts and Accessories"
click at [975, 141] on textarea "Commodity Description *" at bounding box center [1045, 167] width 384 height 64
click at [958, 135] on div "Commodity Description *" at bounding box center [1045, 160] width 384 height 77
click at [952, 156] on textarea "Commodity Description *" at bounding box center [1045, 167] width 384 height 64
paste textarea "Dia 76mm x 173m Grade R4 Studlink Chain, All Common Links"
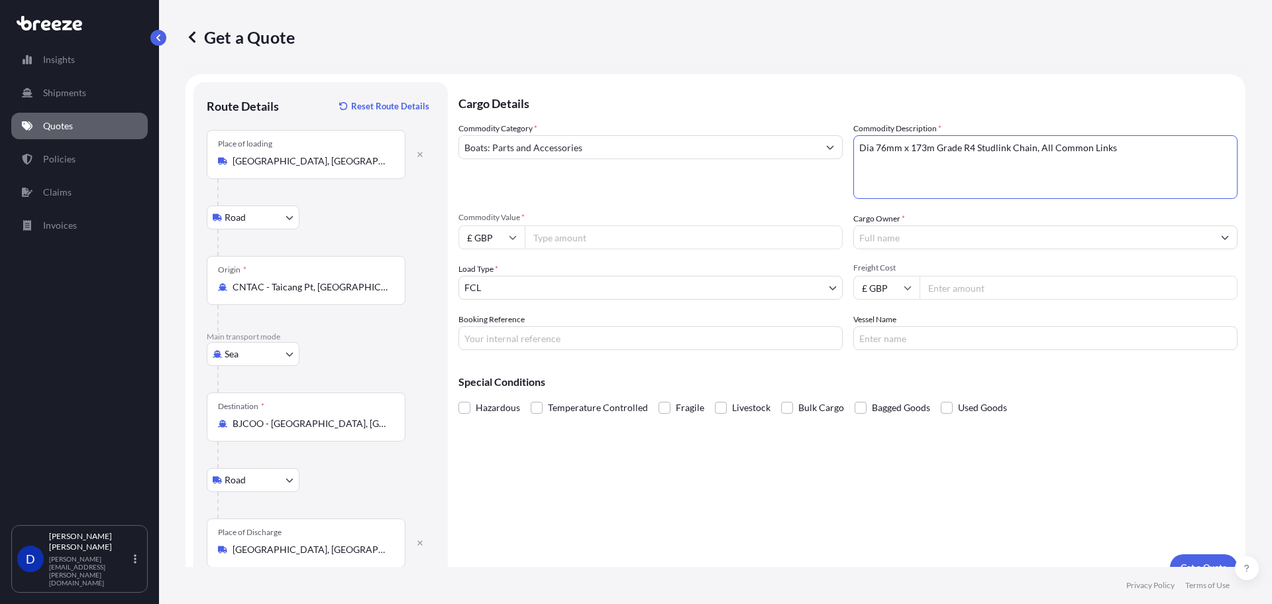
type textarea "Dia 76mm x 173m Grade R4 Studlink Chain, All Common Links"
click at [870, 240] on input "Cargo Owner *" at bounding box center [1033, 237] width 359 height 24
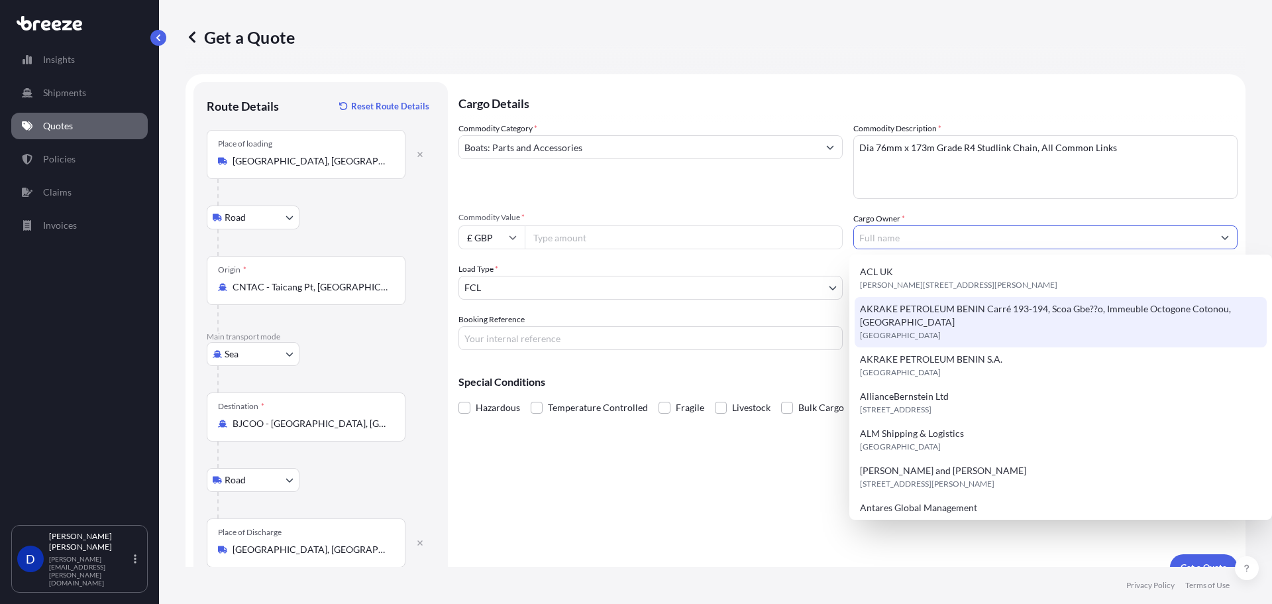
click at [899, 311] on span "AKRAKE PETROLEUM BENIN Carré 193-194, Scoa Gbe??o, Immeuble Octogone Cotonou, […" at bounding box center [1061, 315] width 402 height 27
type input "AKRAKE PETROLEUM BENIN Carré 193-194, Scoa Gbe??o, Immeuble Octogone Cotonou, […"
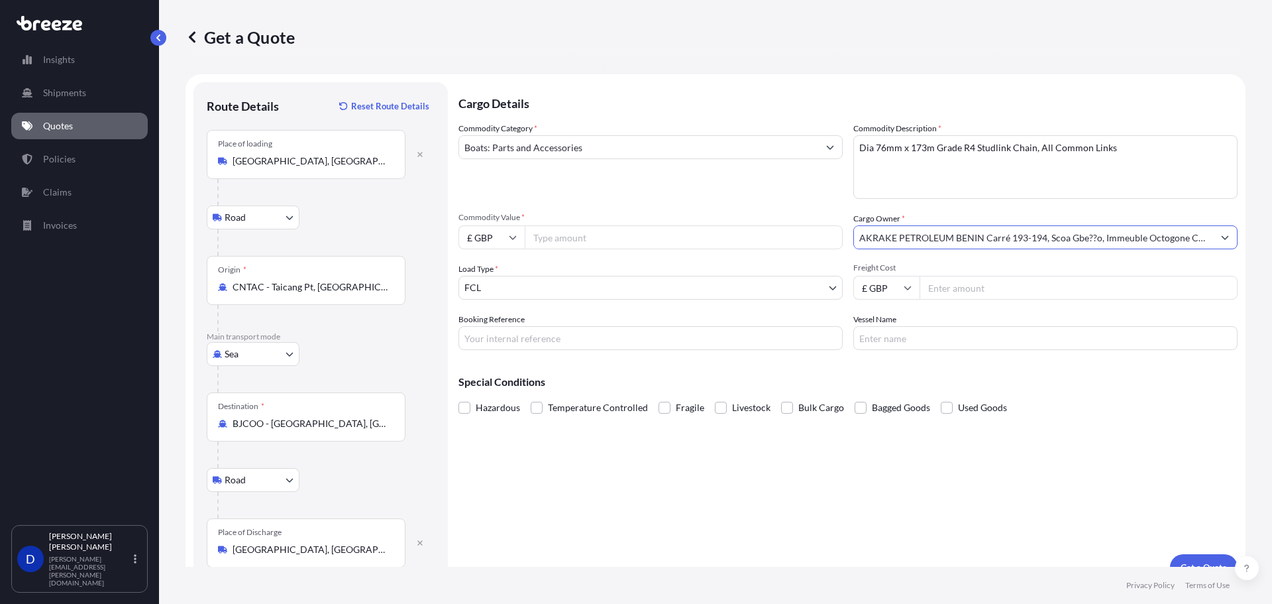
click at [480, 348] on input "Booking Reference" at bounding box center [651, 338] width 384 height 24
click at [942, 286] on input "Freight Cost" at bounding box center [1079, 288] width 318 height 24
click at [971, 280] on input "Freight Cost" at bounding box center [1079, 288] width 318 height 24
type input "18600"
click at [627, 243] on input "Commodity Value *" at bounding box center [684, 237] width 318 height 24
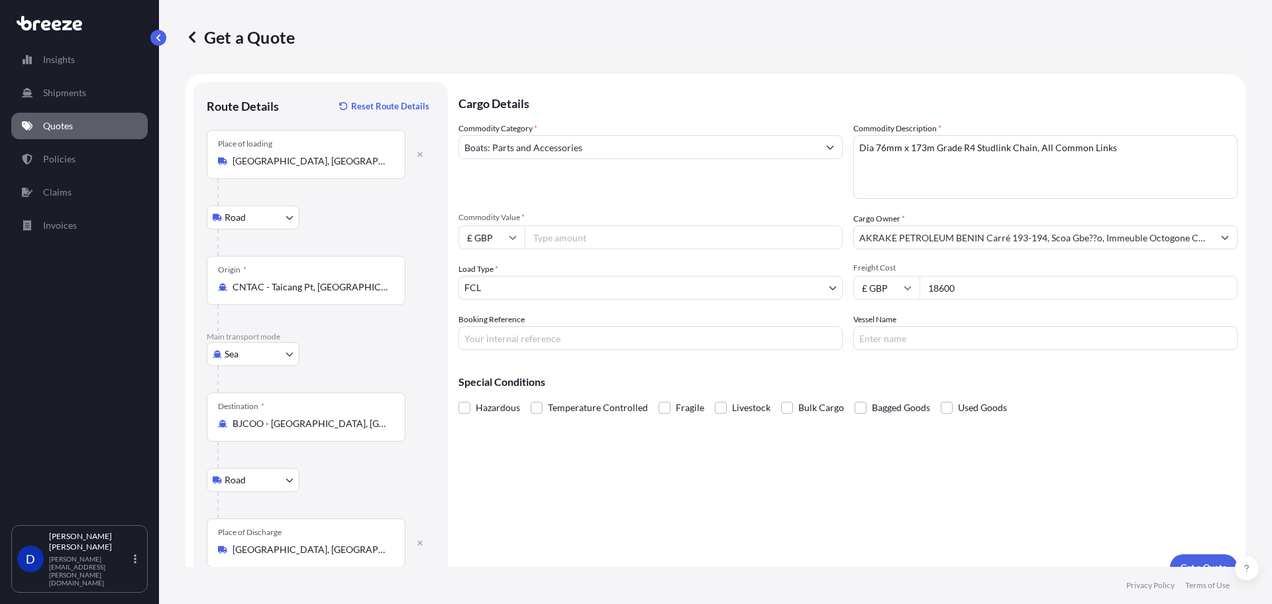
click at [564, 241] on input "Commodity Value *" at bounding box center [684, 237] width 318 height 24
paste input "39204.00"
type input "39204.00"
click at [505, 235] on input "£ GBP" at bounding box center [492, 237] width 66 height 24
click at [484, 329] on div "$ USD" at bounding box center [492, 329] width 56 height 25
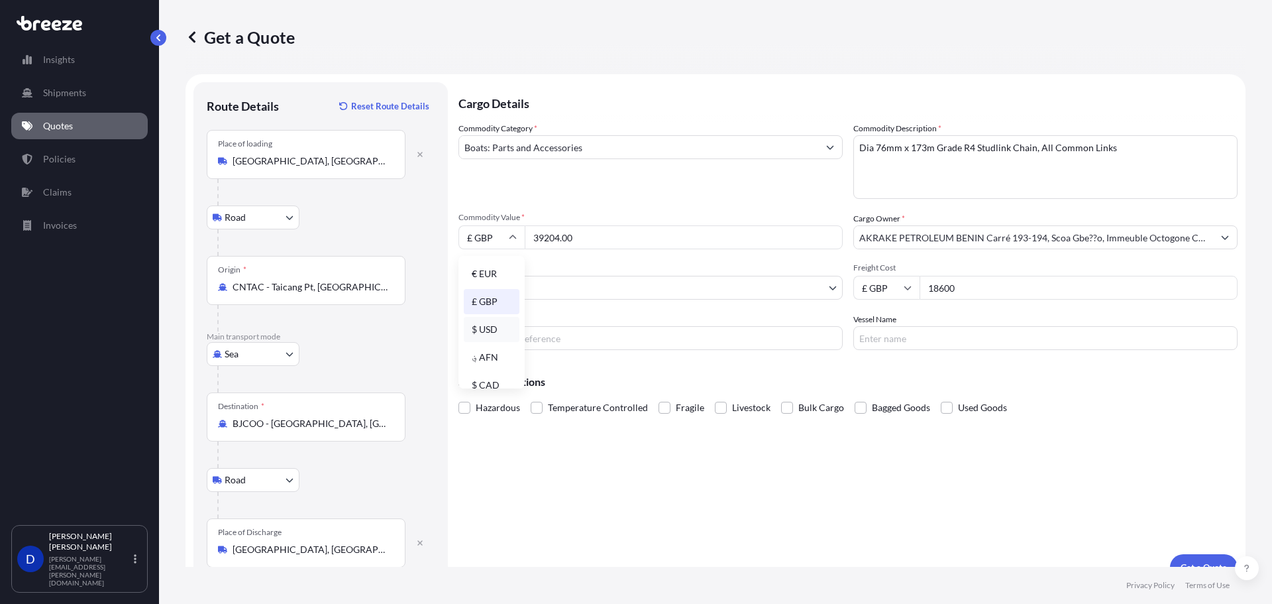
type input "$ USD"
click at [895, 291] on input "£ GBP" at bounding box center [886, 288] width 66 height 24
click at [881, 379] on div "$ USD" at bounding box center [882, 379] width 56 height 25
type input "$ USD"
click at [674, 341] on input "Booking Reference" at bounding box center [651, 338] width 384 height 24
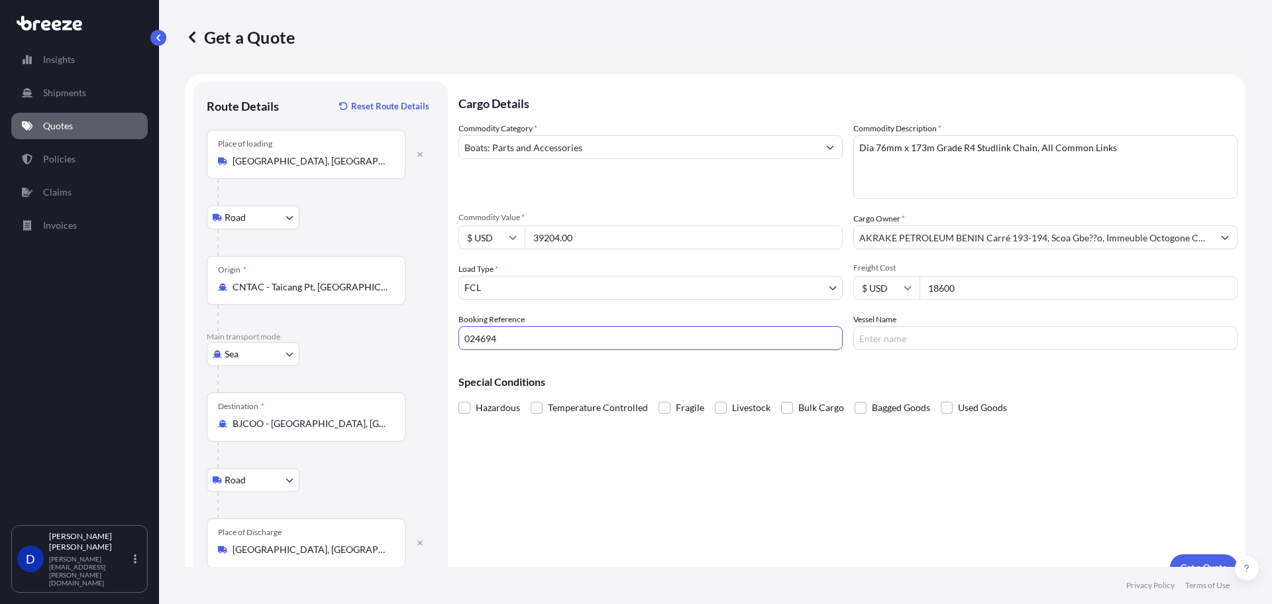
type input "024694"
click at [882, 339] on input "Vessel Name" at bounding box center [1045, 338] width 384 height 24
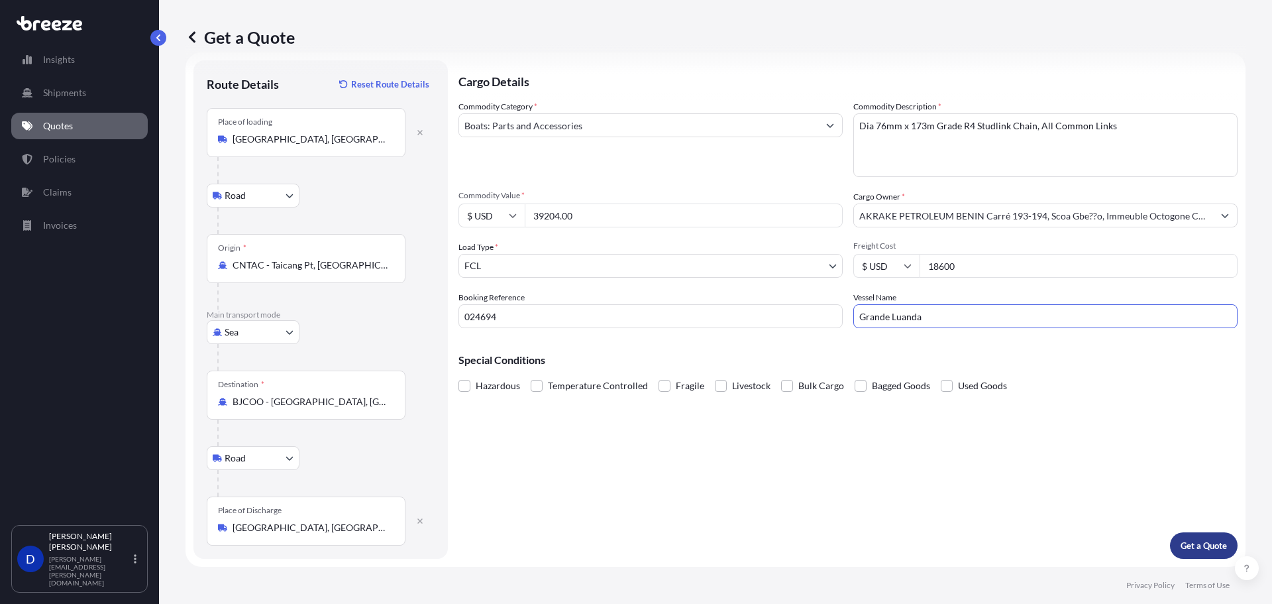
type input "Grande Luanda"
click at [1192, 550] on p "Get a Quote" at bounding box center [1204, 545] width 46 height 13
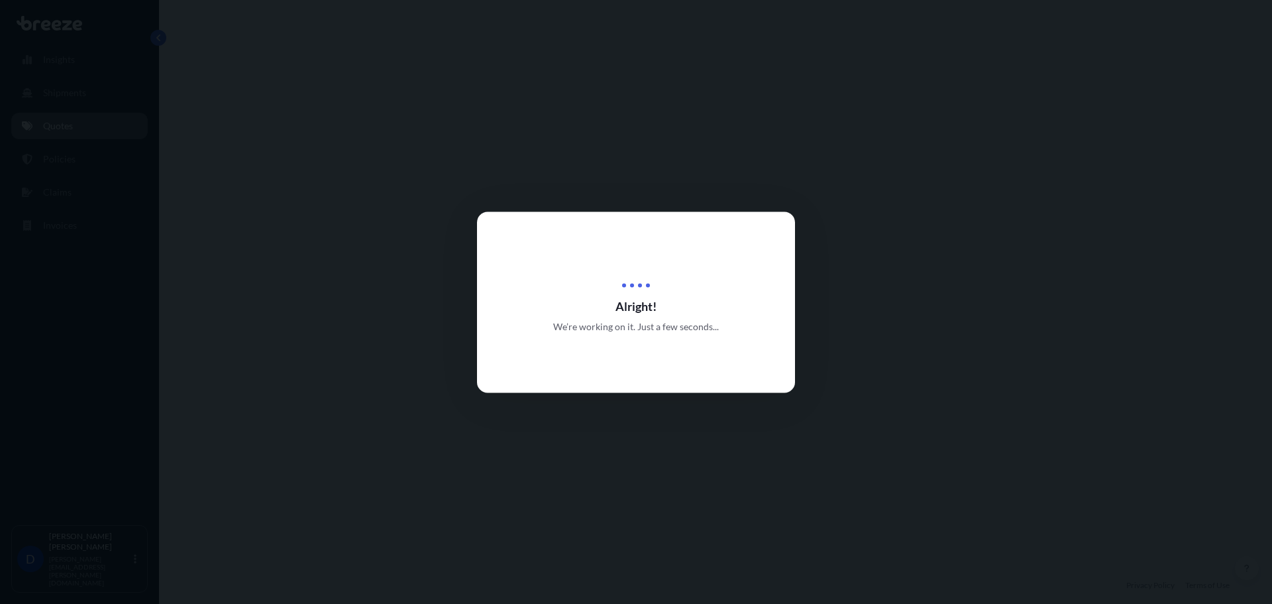
select select "Road"
select select "Sea"
select select "Road"
select select "2"
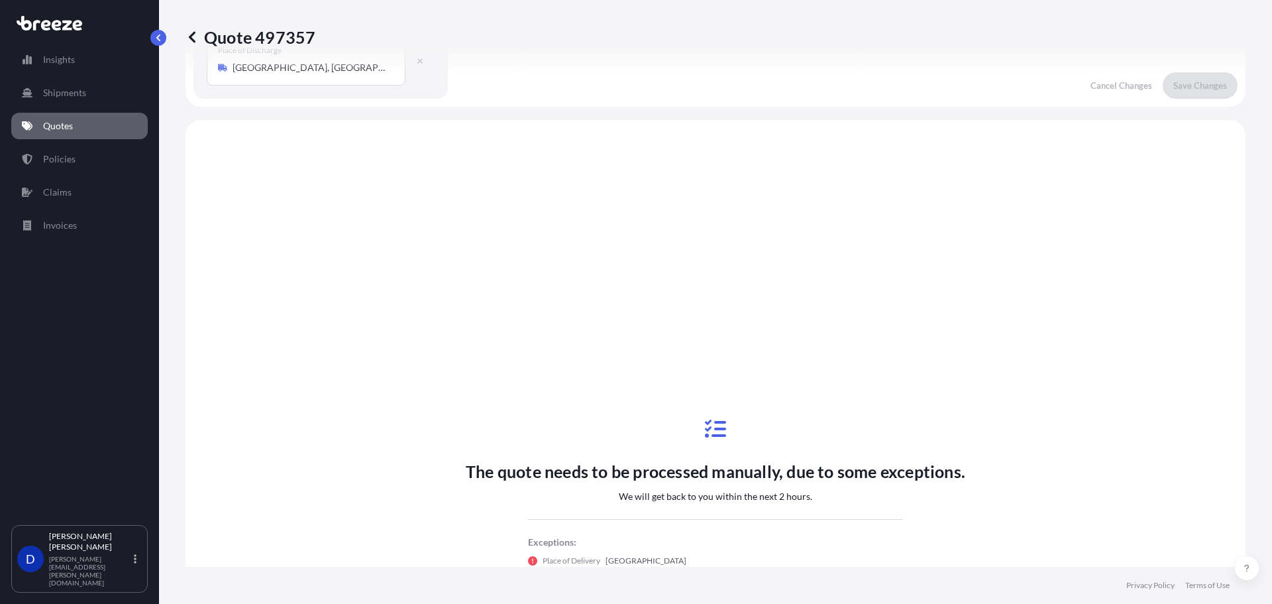
scroll to position [530, 0]
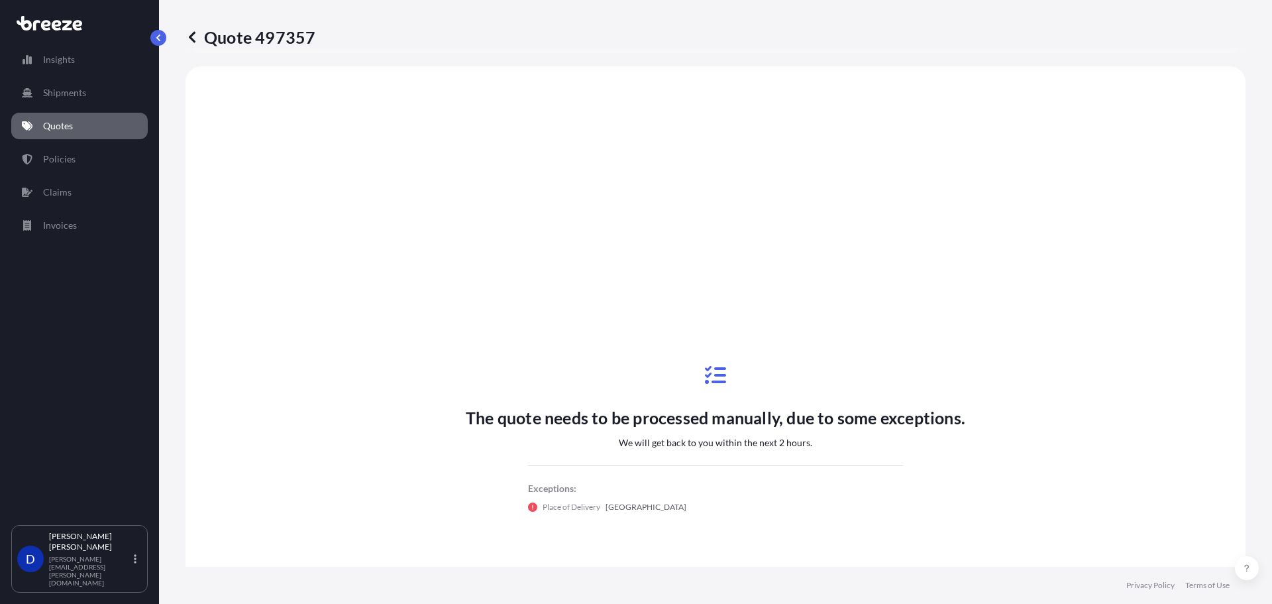
click at [95, 115] on link "Quotes" at bounding box center [79, 126] width 136 height 27
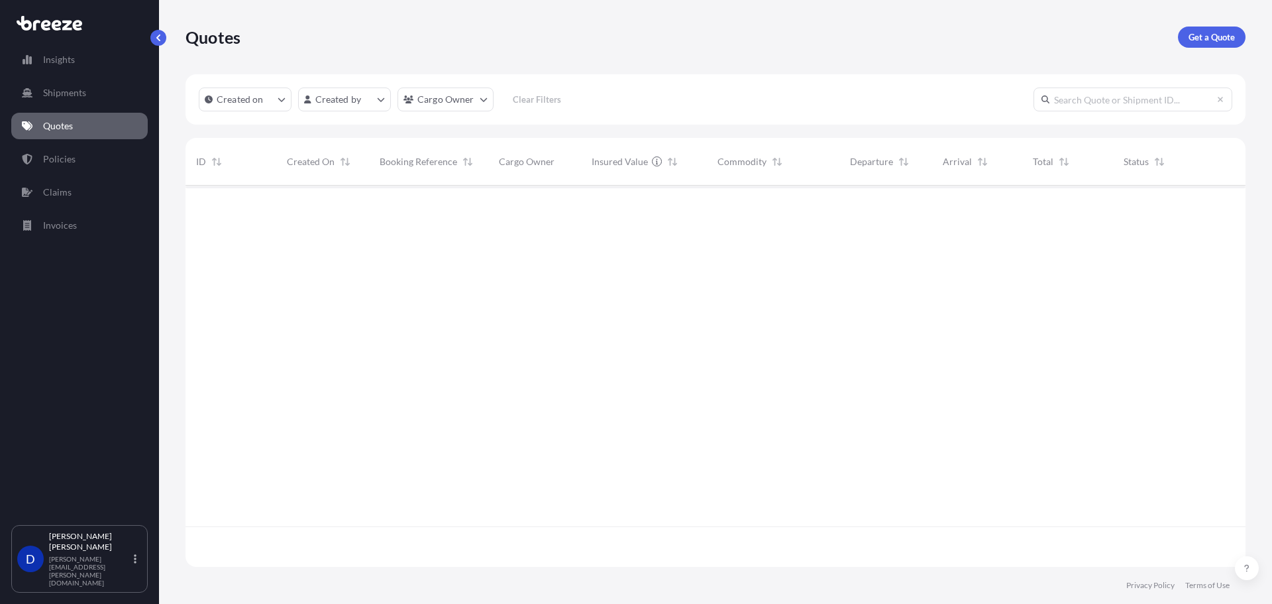
scroll to position [378, 1050]
click at [1199, 41] on p "Get a Quote" at bounding box center [1212, 36] width 46 height 13
select select "Sea"
select select "1"
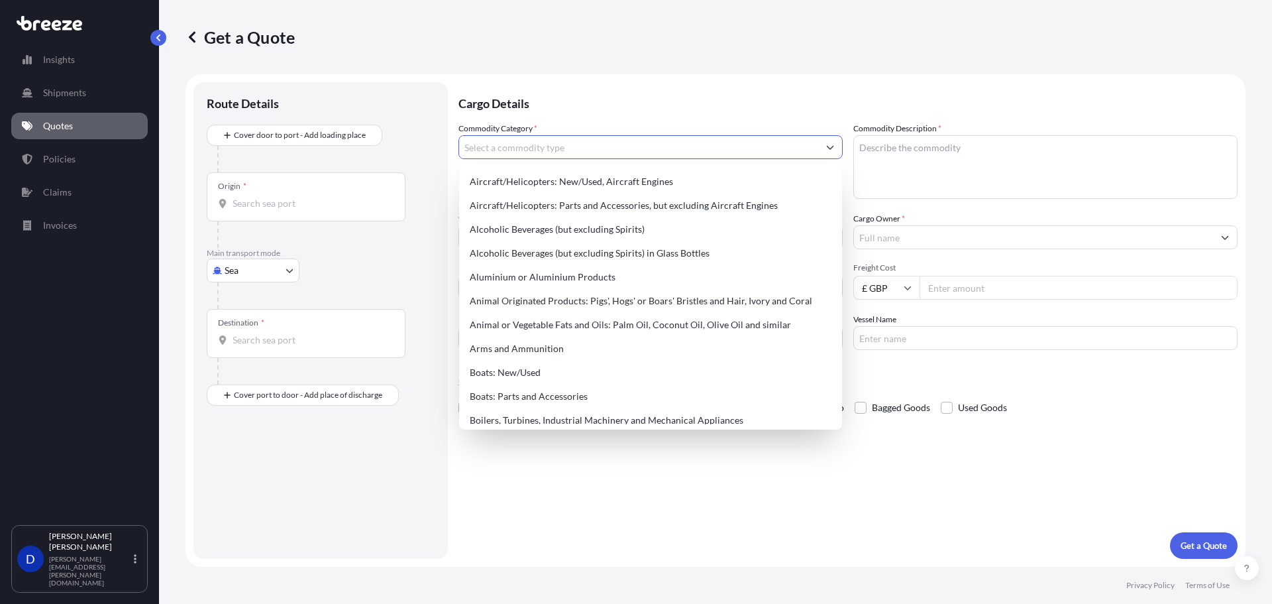
click at [540, 136] on input "Commodity Category *" at bounding box center [638, 147] width 359 height 24
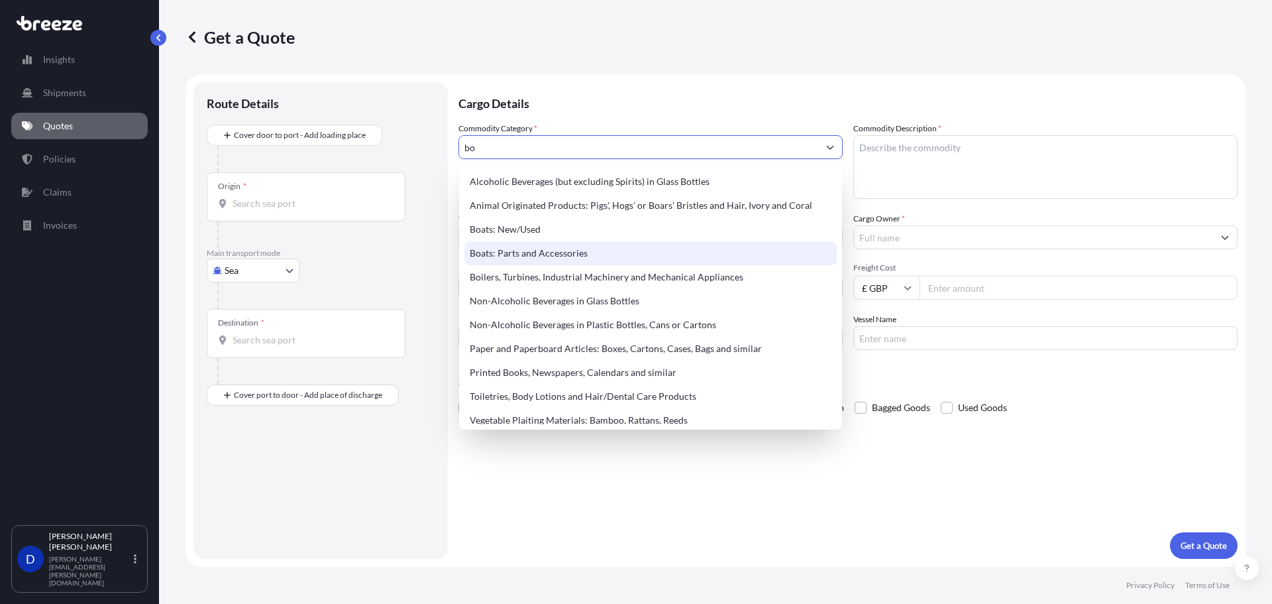
click at [584, 252] on div "Boats: Parts and Accessories" at bounding box center [650, 253] width 372 height 24
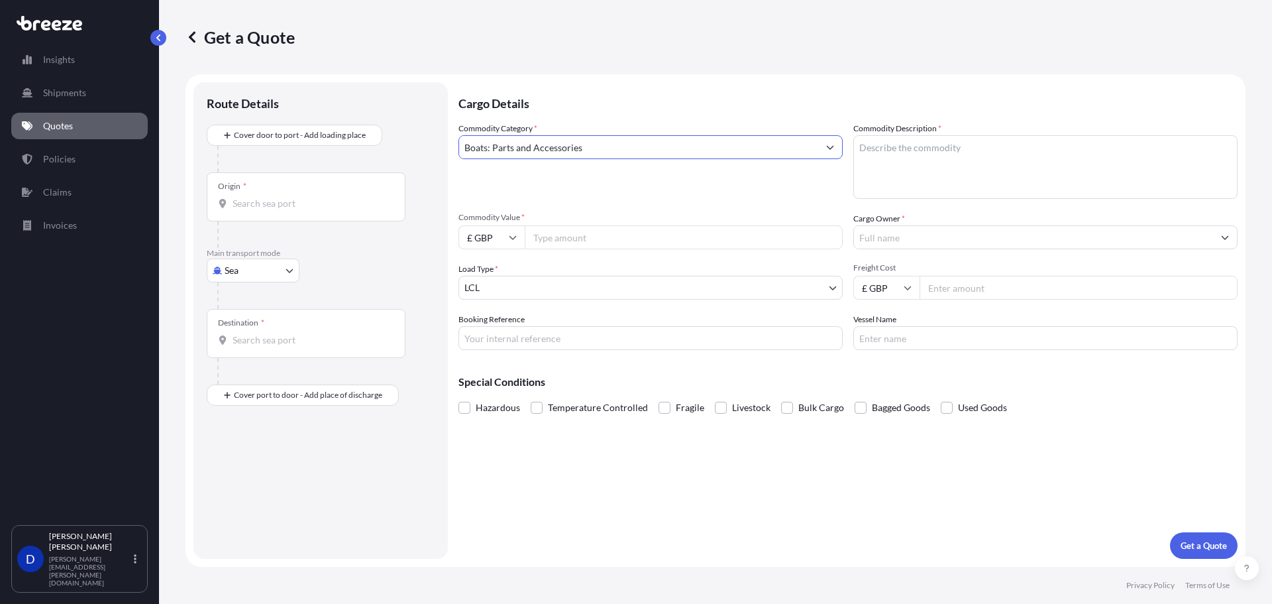
type input "Boats: Parts and Accessories"
click at [1019, 166] on textarea "Commodity Description *" at bounding box center [1045, 167] width 384 height 64
paste textarea "39,204.00"
type textarea "39,204.00"
drag, startPoint x: 878, startPoint y: 156, endPoint x: 796, endPoint y: 147, distance: 82.0
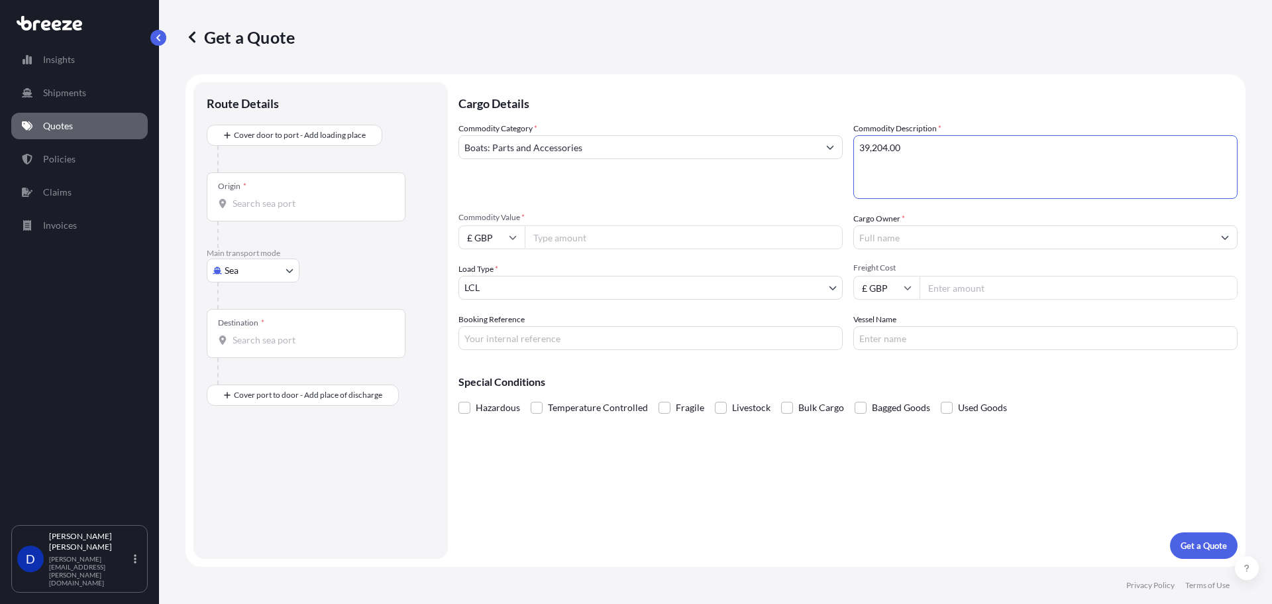
click at [796, 147] on div "Commodity Category * Boats: Parts and Accessories Commodity Description * 39,20…" at bounding box center [848, 236] width 779 height 228
click at [942, 164] on textarea "Commodity Description *" at bounding box center [1045, 167] width 384 height 64
paste textarea "Dia 76mm x 173m Grade R4 Studlink Chain, All Common Links"
type textarea "Dia 76mm x 173m Grade R4 Studlink Chain, All Common Links"
click at [908, 244] on input "Cargo Owner *" at bounding box center [1033, 237] width 359 height 24
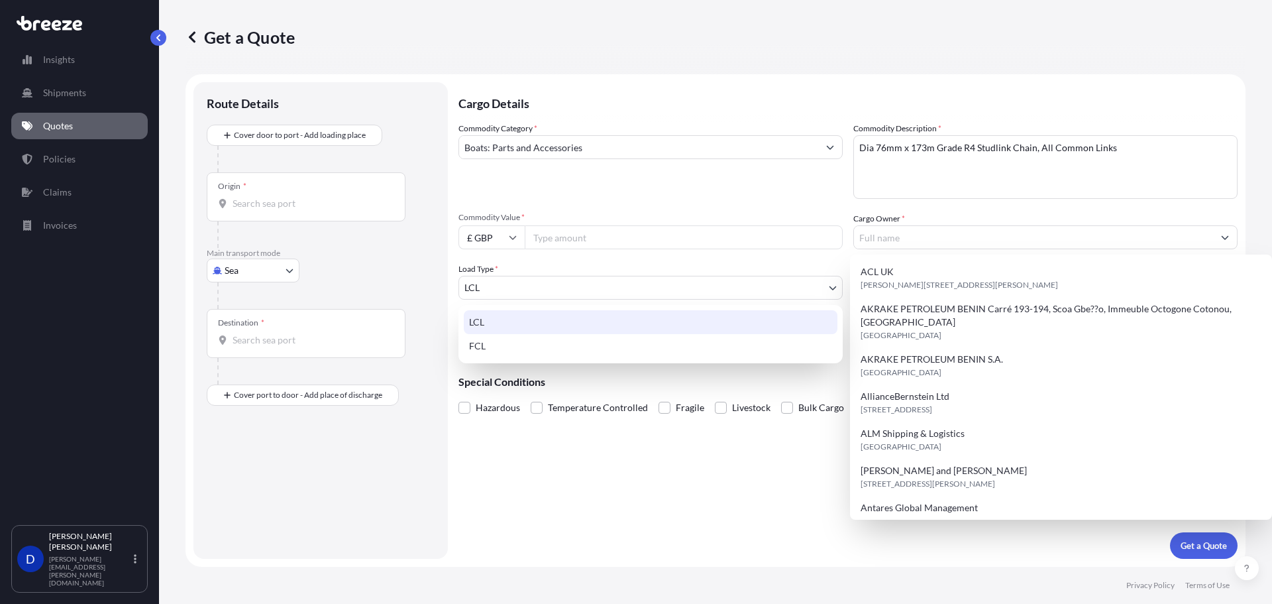
click at [498, 280] on body "15 options available. Insights Shipments Quotes Policies Claims Invoices D [PER…" at bounding box center [636, 302] width 1272 height 604
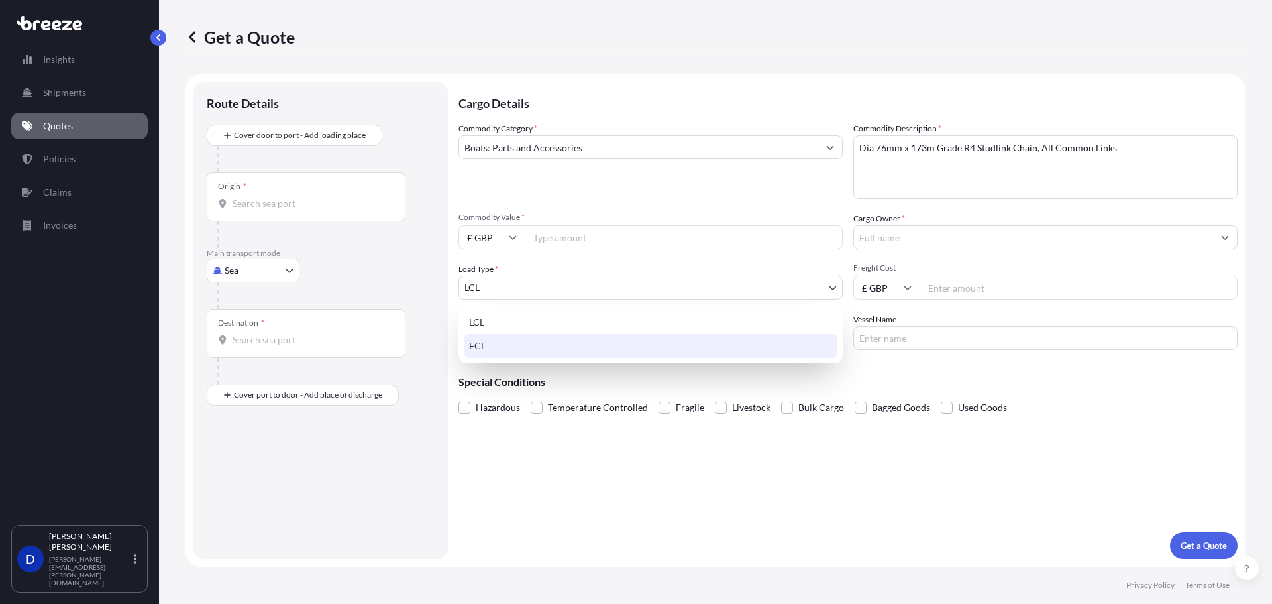
click at [498, 342] on div "FCL" at bounding box center [651, 346] width 374 height 24
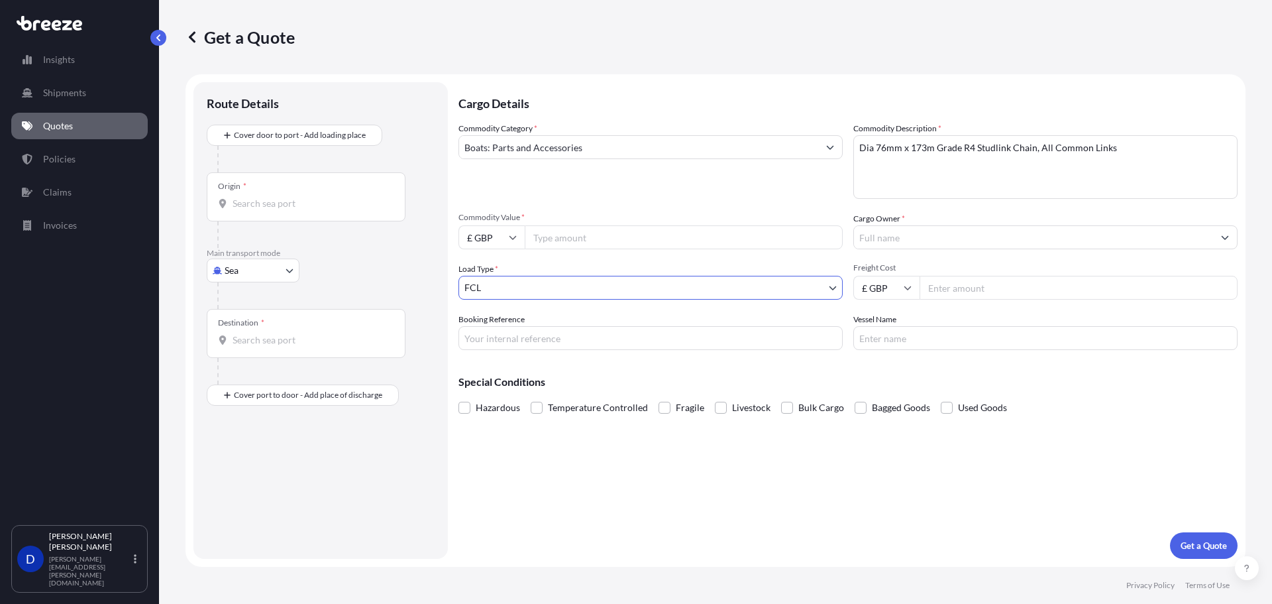
click at [280, 191] on div "Origin *" at bounding box center [306, 196] width 199 height 49
click at [280, 197] on input "Origin *" at bounding box center [311, 203] width 156 height 13
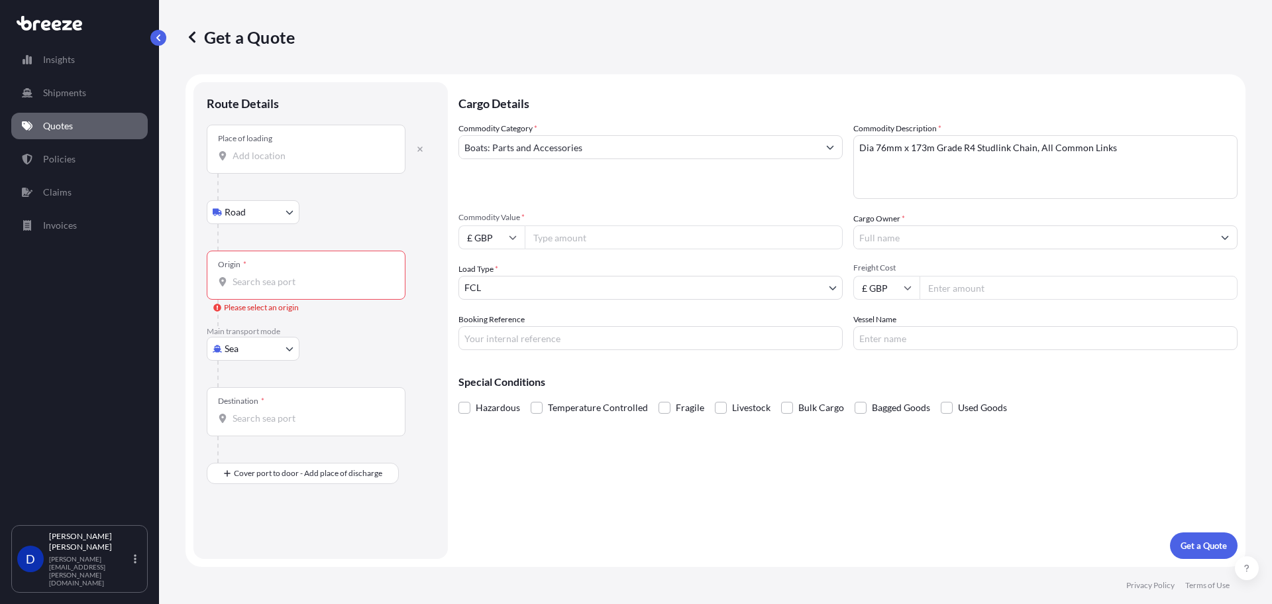
click at [290, 158] on input "Place of loading" at bounding box center [311, 155] width 156 height 13
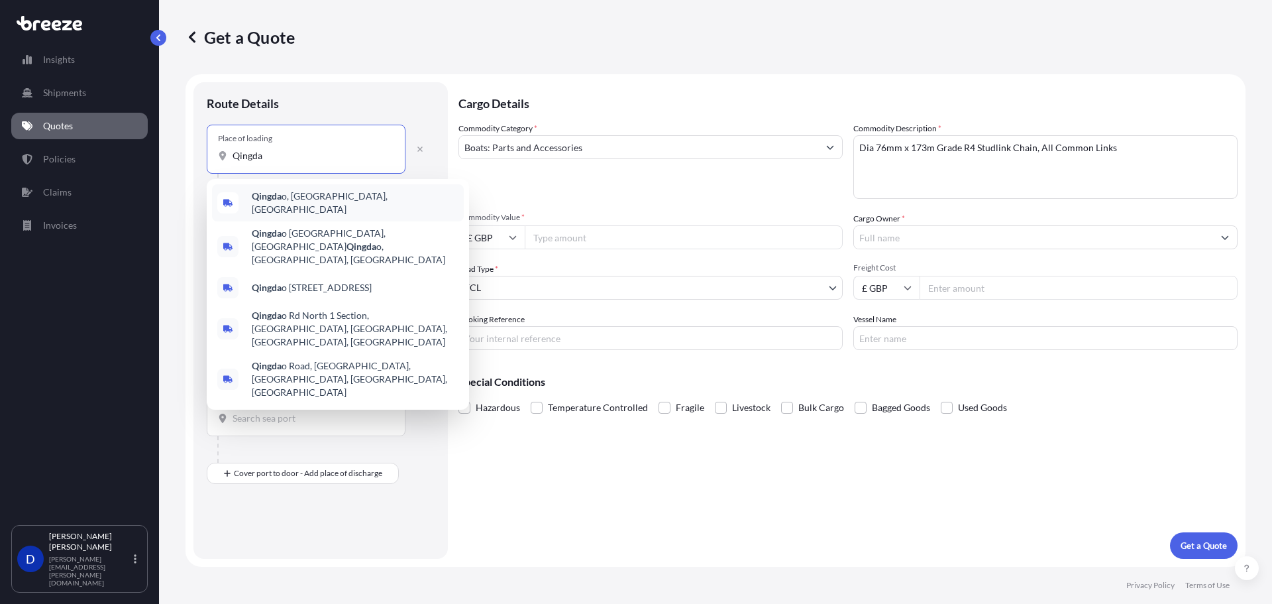
click at [282, 201] on b "Qingda" at bounding box center [267, 195] width 30 height 11
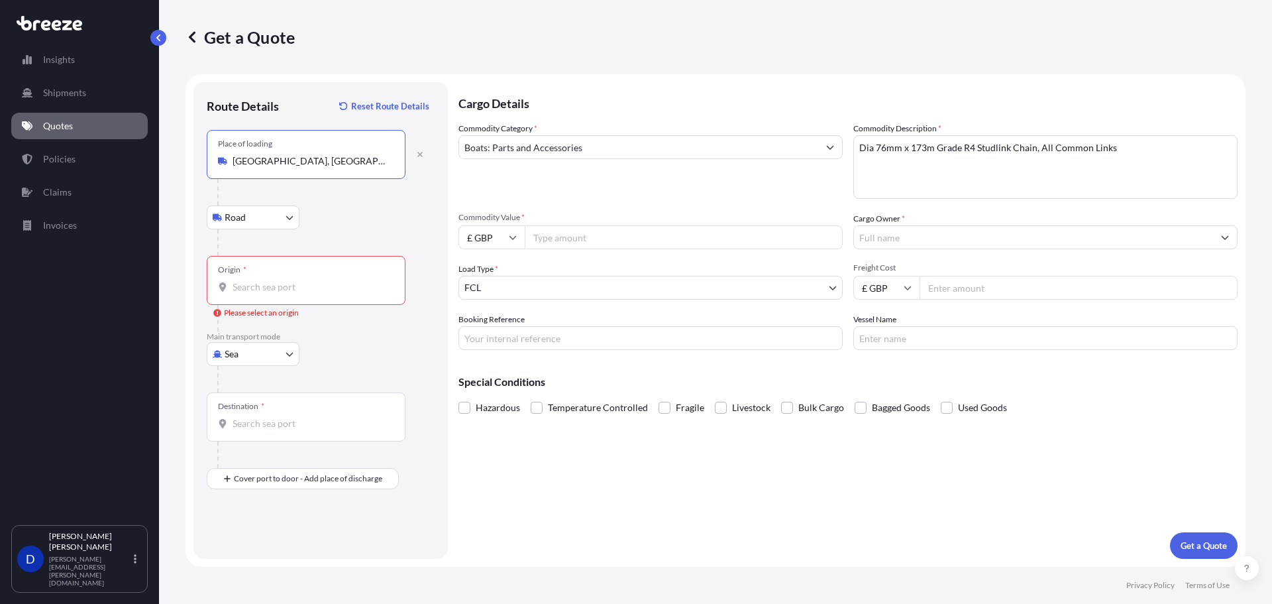
type input "[GEOGRAPHIC_DATA], [GEOGRAPHIC_DATA], [GEOGRAPHIC_DATA]"
click at [248, 292] on input "Origin * Please select an origin" at bounding box center [311, 286] width 156 height 13
click at [280, 329] on span "CNTAC - Taicang Pt, [GEOGRAPHIC_DATA]" at bounding box center [340, 331] width 176 height 13
type input "CNTAC - Taicang Pt, [GEOGRAPHIC_DATA]"
click at [248, 437] on div "Destination *" at bounding box center [306, 416] width 199 height 49
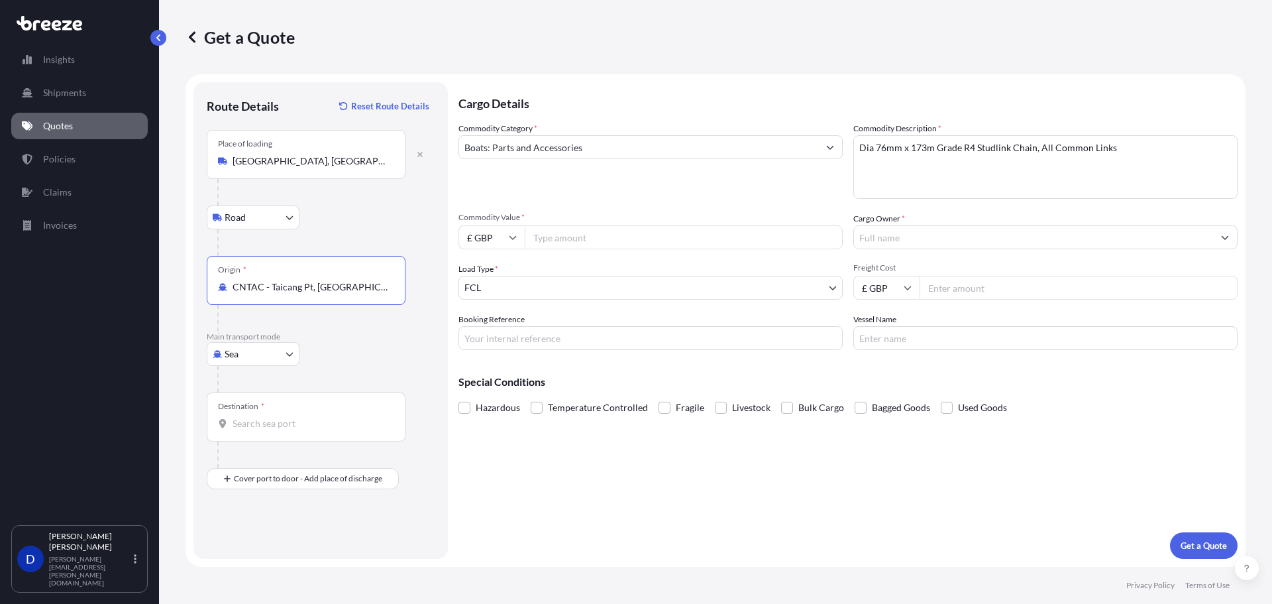
click at [248, 430] on input "Destination *" at bounding box center [311, 423] width 156 height 13
click at [256, 425] on input "Destination *" at bounding box center [311, 423] width 156 height 13
type input "BJCOO - [GEOGRAPHIC_DATA], [GEOGRAPHIC_DATA]"
click at [266, 554] on input "Place of Discharge" at bounding box center [311, 549] width 156 height 13
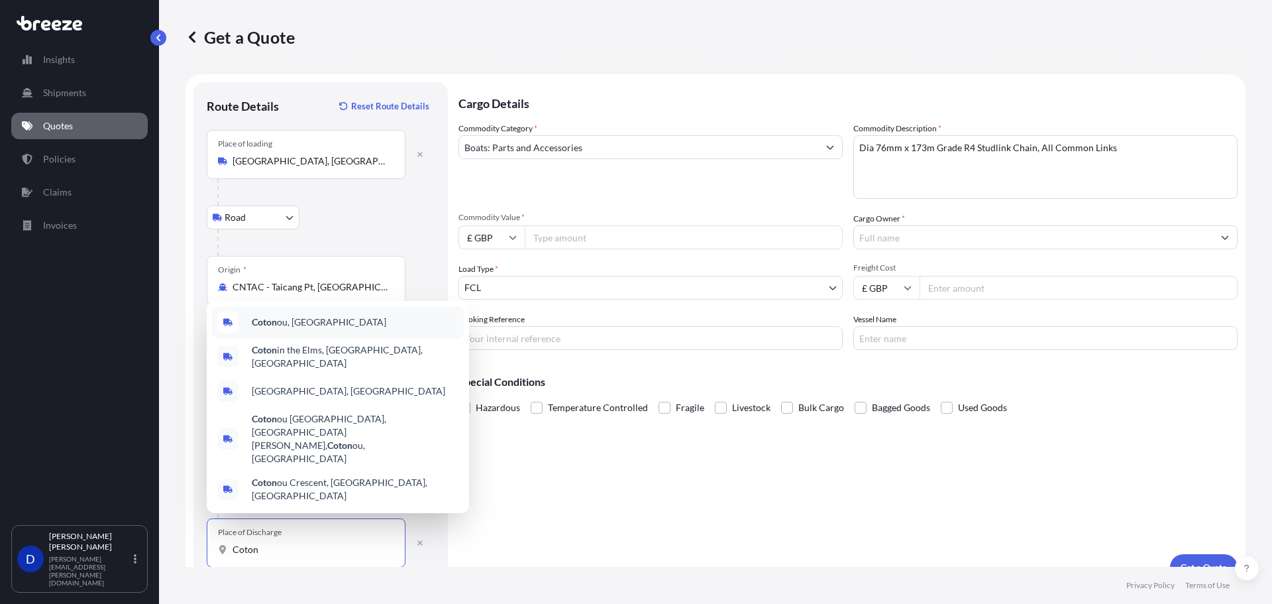
click at [304, 329] on span "Coton ou, [GEOGRAPHIC_DATA]" at bounding box center [319, 321] width 135 height 13
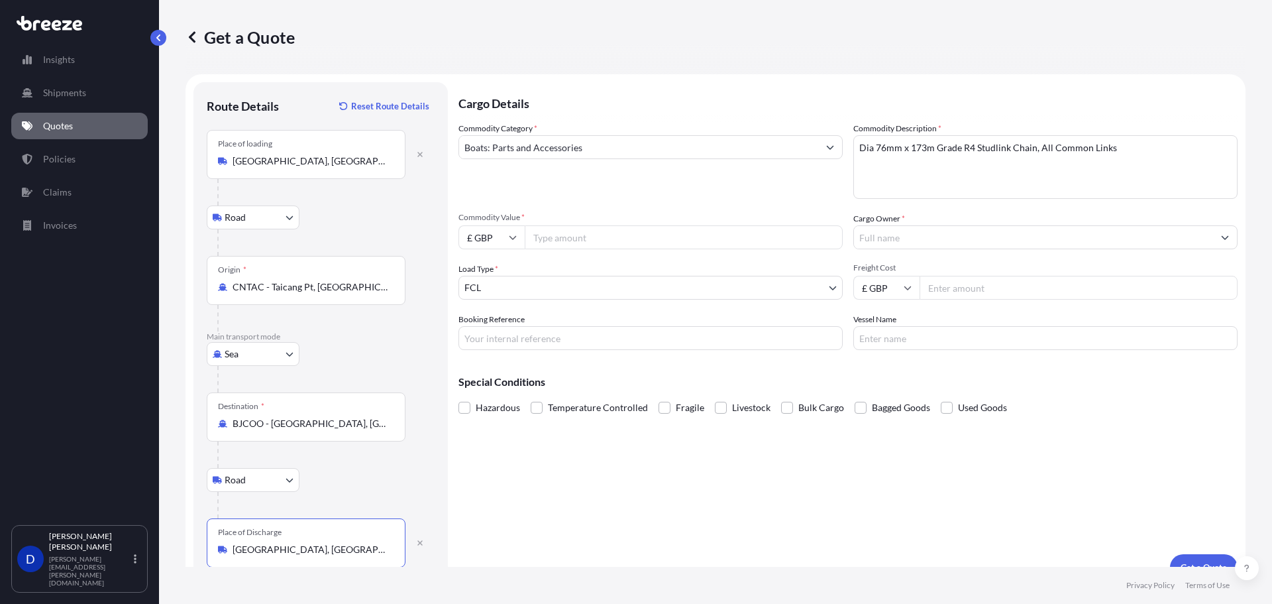
type input "[GEOGRAPHIC_DATA], [GEOGRAPHIC_DATA]"
click at [535, 496] on div "Cargo Details Commodity Category * Boats: Parts and Accessories Commodity Descr…" at bounding box center [848, 331] width 779 height 498
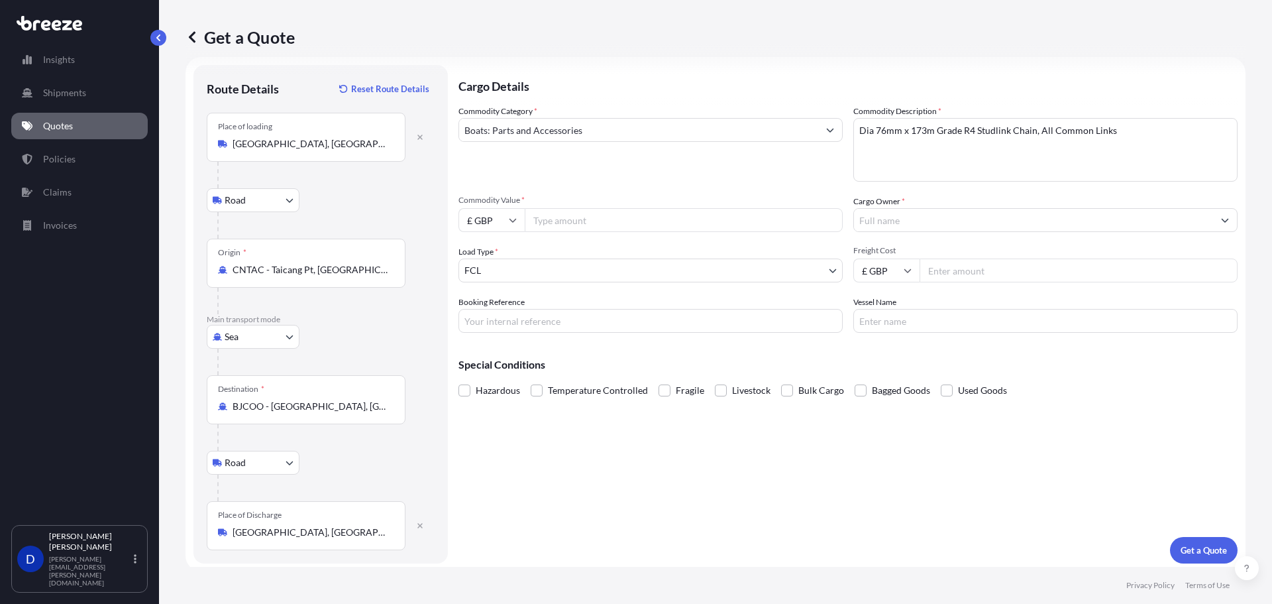
scroll to position [22, 0]
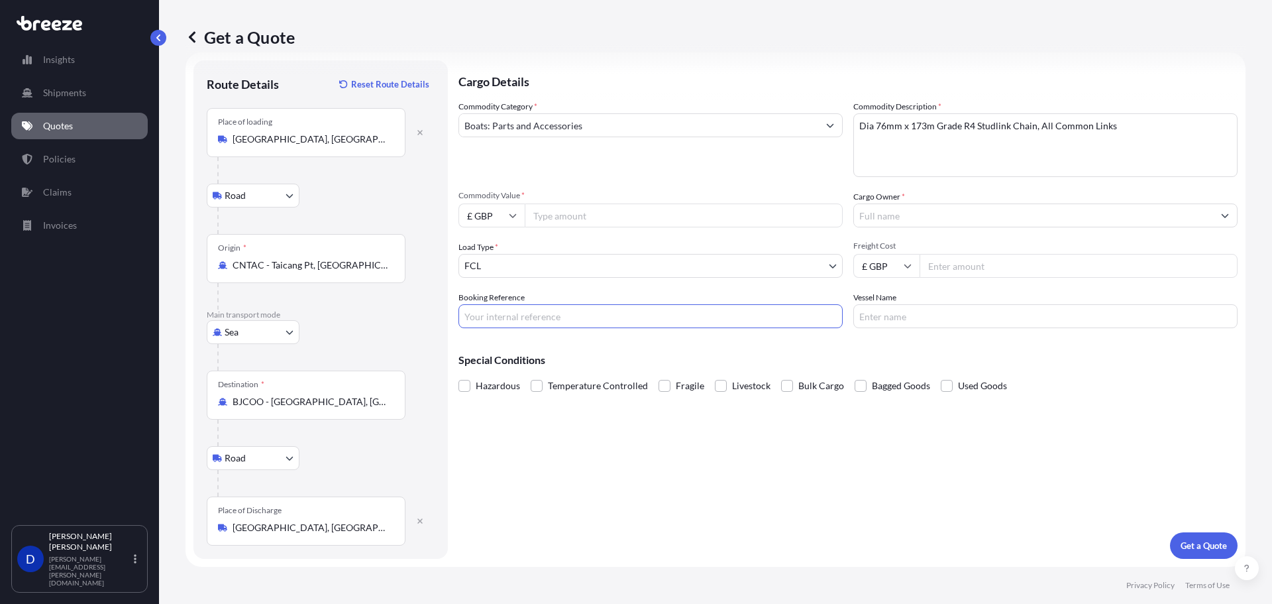
click at [545, 317] on input "Booking Reference" at bounding box center [651, 316] width 384 height 24
type input "024698"
click at [938, 321] on input "Vessel Name" at bounding box center [1045, 316] width 384 height 24
click at [885, 213] on input "Cargo Owner *" at bounding box center [1033, 215] width 359 height 24
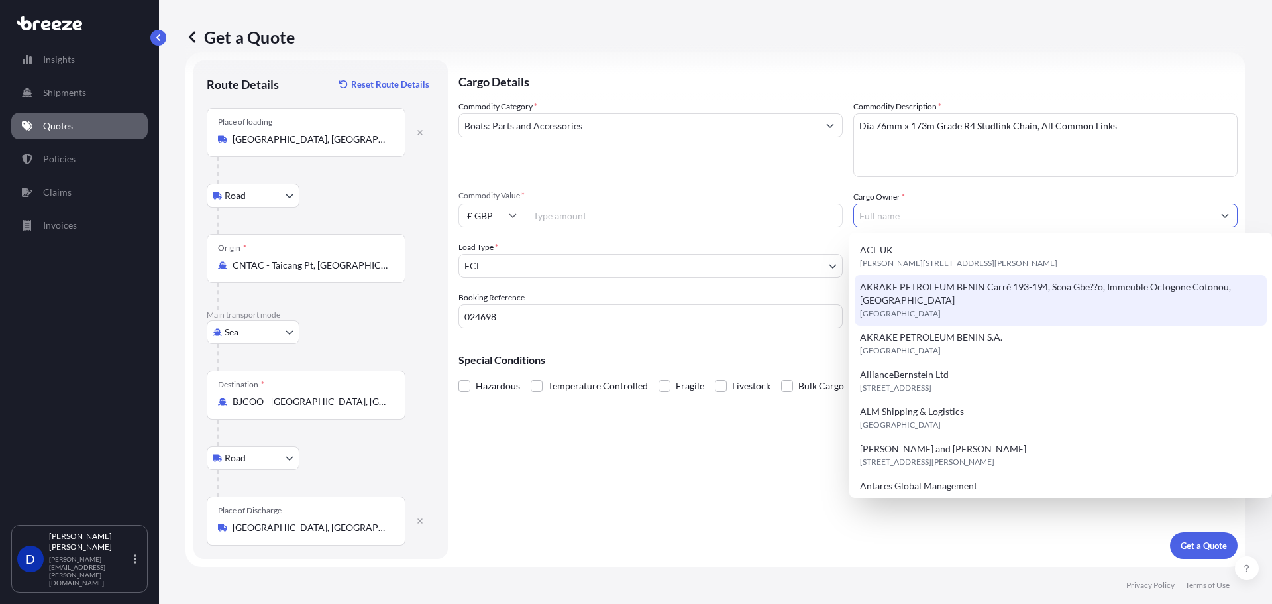
click at [930, 293] on span "AKRAKE PETROLEUM BENIN Carré 193-194, Scoa Gbe??o, Immeuble Octogone Cotonou, […" at bounding box center [1061, 293] width 402 height 27
type input "AKRAKE PETROLEUM BENIN Carré 193-194, Scoa Gbe??o, Immeuble Octogone Cotonou, […"
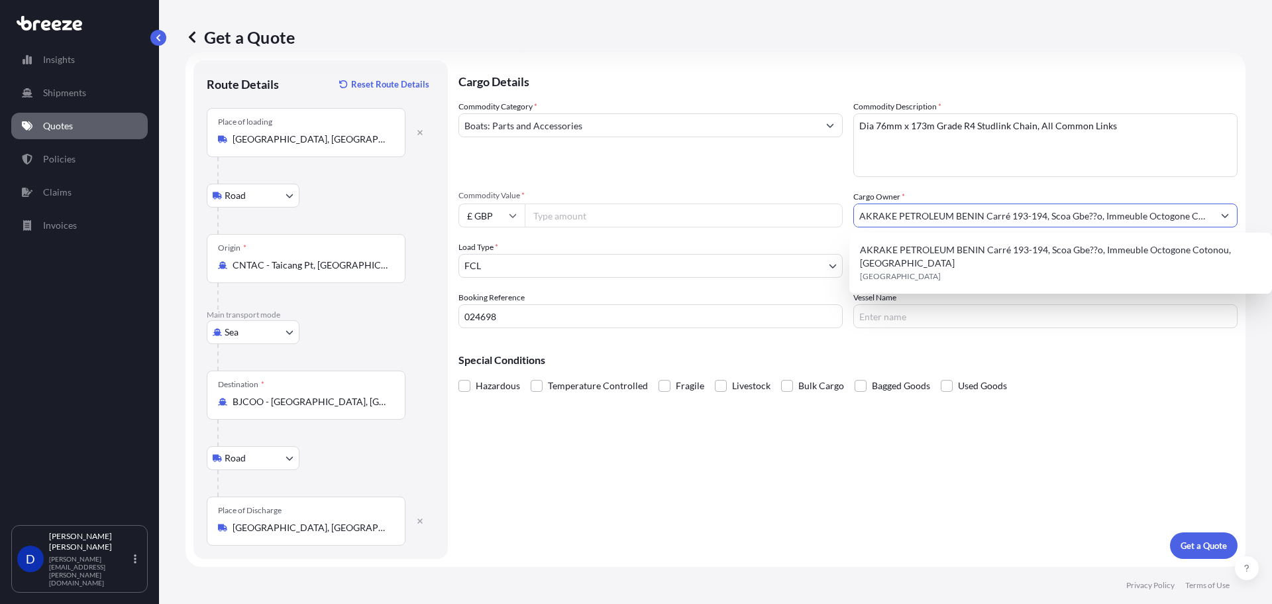
click at [894, 314] on input "Vessel Name" at bounding box center [1045, 316] width 384 height 24
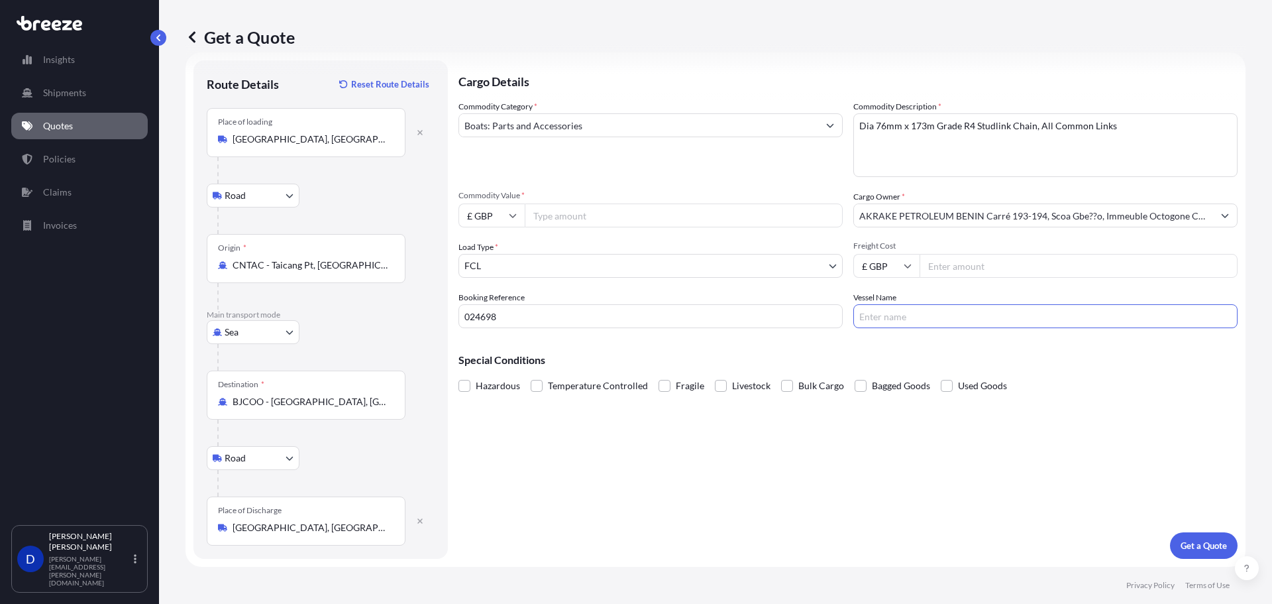
click at [881, 267] on input "£ GBP" at bounding box center [886, 266] width 66 height 24
click at [883, 366] on div "$ USD" at bounding box center [882, 357] width 56 height 25
type input "$ USD"
click at [953, 262] on input "Freight Cost" at bounding box center [1079, 266] width 318 height 24
type input "93000"
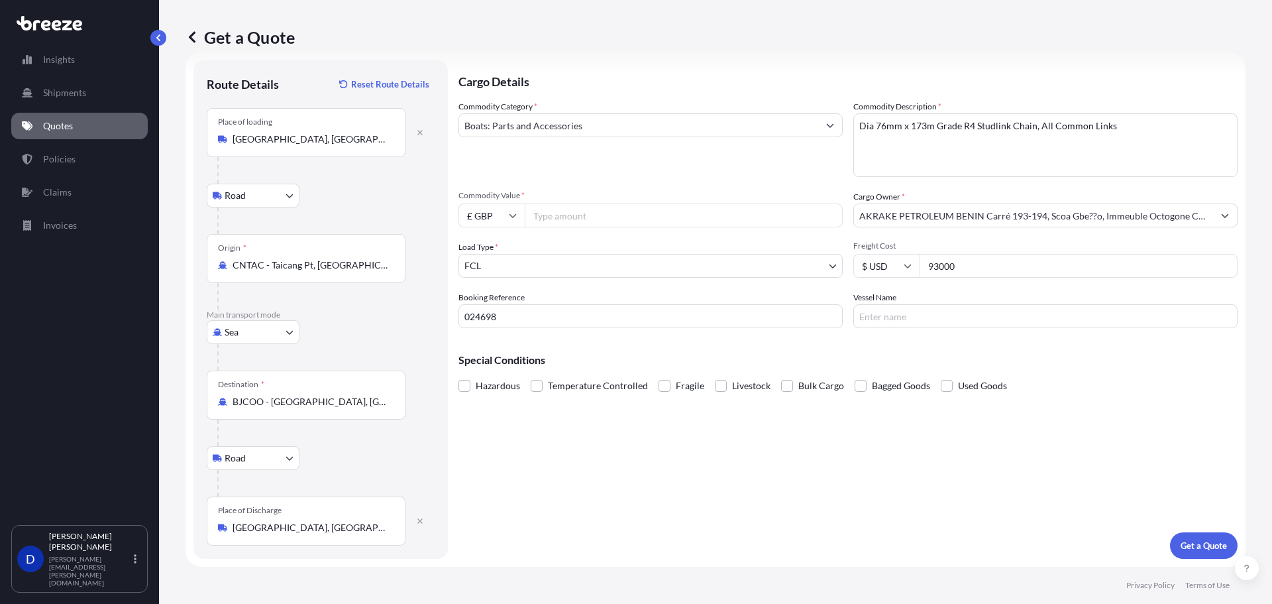
click at [909, 546] on div "Cargo Details Commodity Category * Boats: Parts and Accessories Commodity Descr…" at bounding box center [848, 309] width 779 height 498
click at [502, 219] on input "£ GBP" at bounding box center [492, 215] width 66 height 24
click at [496, 303] on div "$ USD" at bounding box center [492, 307] width 56 height 25
type input "$ USD"
click at [570, 211] on input "Commodity Value *" at bounding box center [684, 215] width 318 height 24
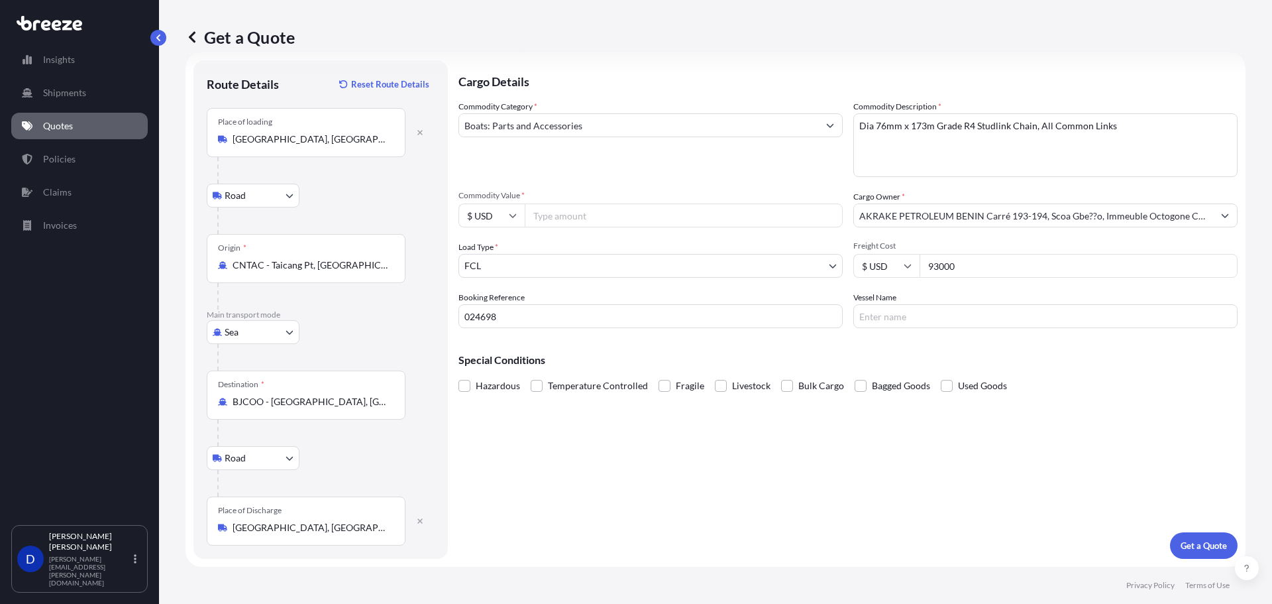
click at [565, 280] on div "Commodity Category * Boats: Parts and Accessories Commodity Description * Dia 7…" at bounding box center [848, 214] width 779 height 228
click at [572, 230] on div "Commodity Category * Boats: Parts and Accessories Commodity Description * Dia 7…" at bounding box center [848, 214] width 779 height 228
click at [575, 218] on input "Commodity Value *" at bounding box center [684, 215] width 318 height 24
paste input "196020.00"
type input "196020.00"
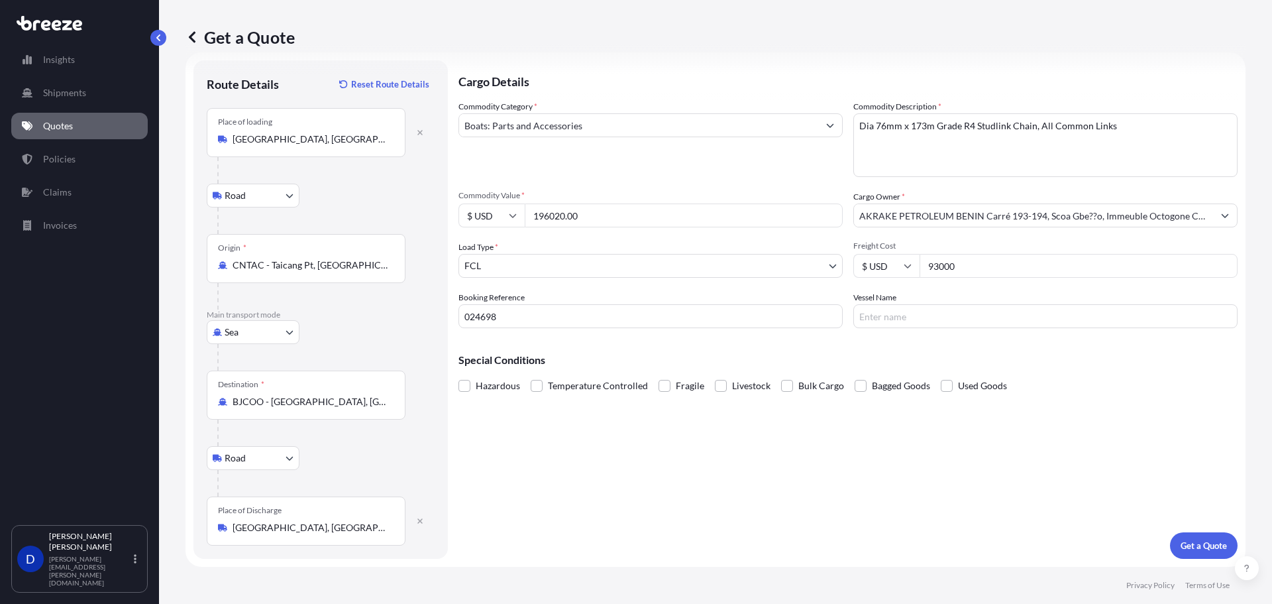
click at [685, 410] on div "Cargo Details Commodity Category * Boats: Parts and Accessories Commodity Descr…" at bounding box center [848, 309] width 779 height 498
click at [1181, 545] on p "Get a Quote" at bounding box center [1204, 545] width 46 height 13
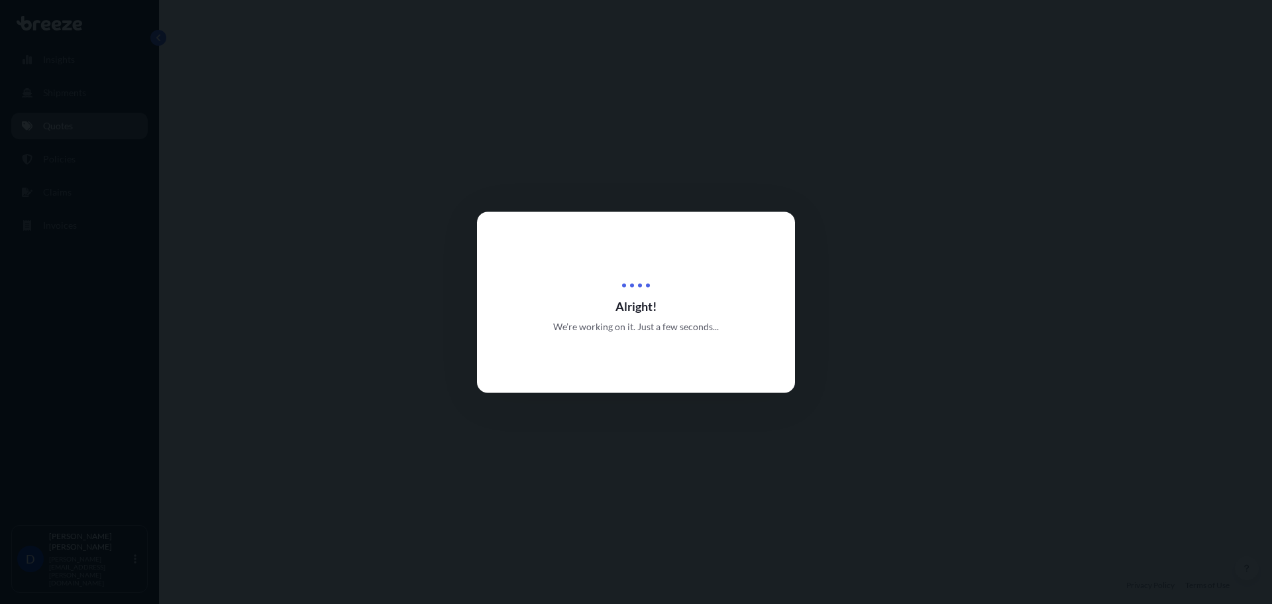
select select "Road"
select select "Sea"
select select "Road"
select select "2"
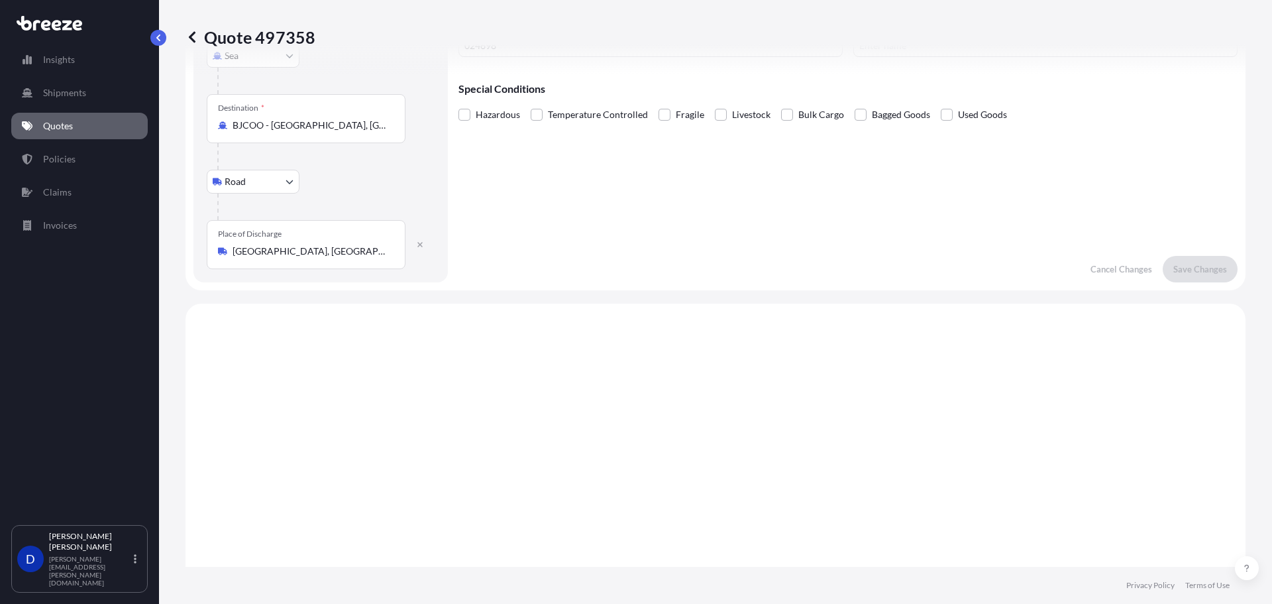
scroll to position [530, 0]
